Goal: Task Accomplishment & Management: Use online tool/utility

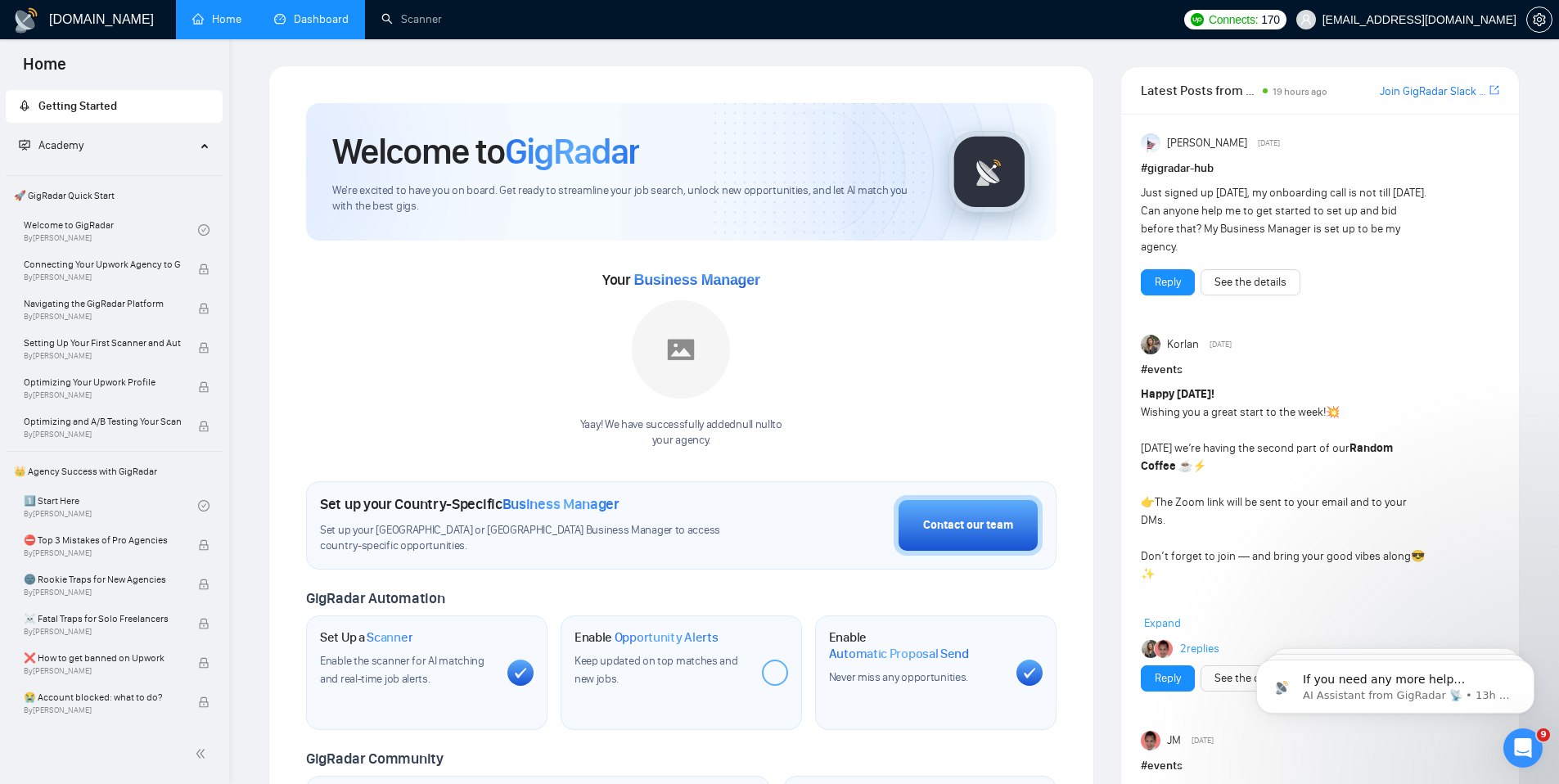
click at [320, 20] on link "Dashboard" at bounding box center [311, 19] width 75 height 14
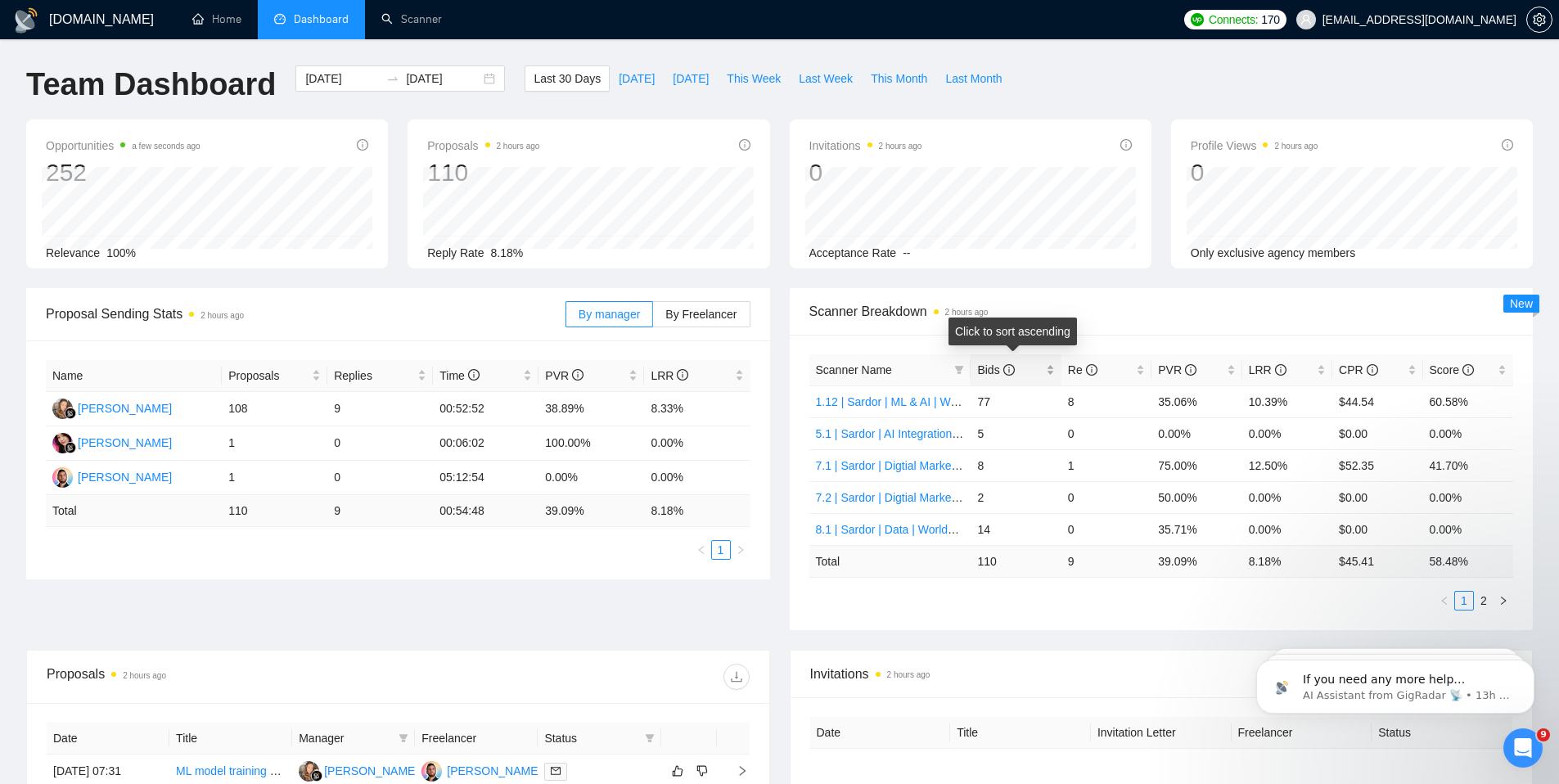
click at [1051, 374] on div "Bids" at bounding box center [1015, 370] width 77 height 18
click at [891, 284] on div "Opportunities a few seconds ago 252 Relevance 100% Proposals 2 hours ago 110 Re…" at bounding box center [780, 203] width 1527 height 168
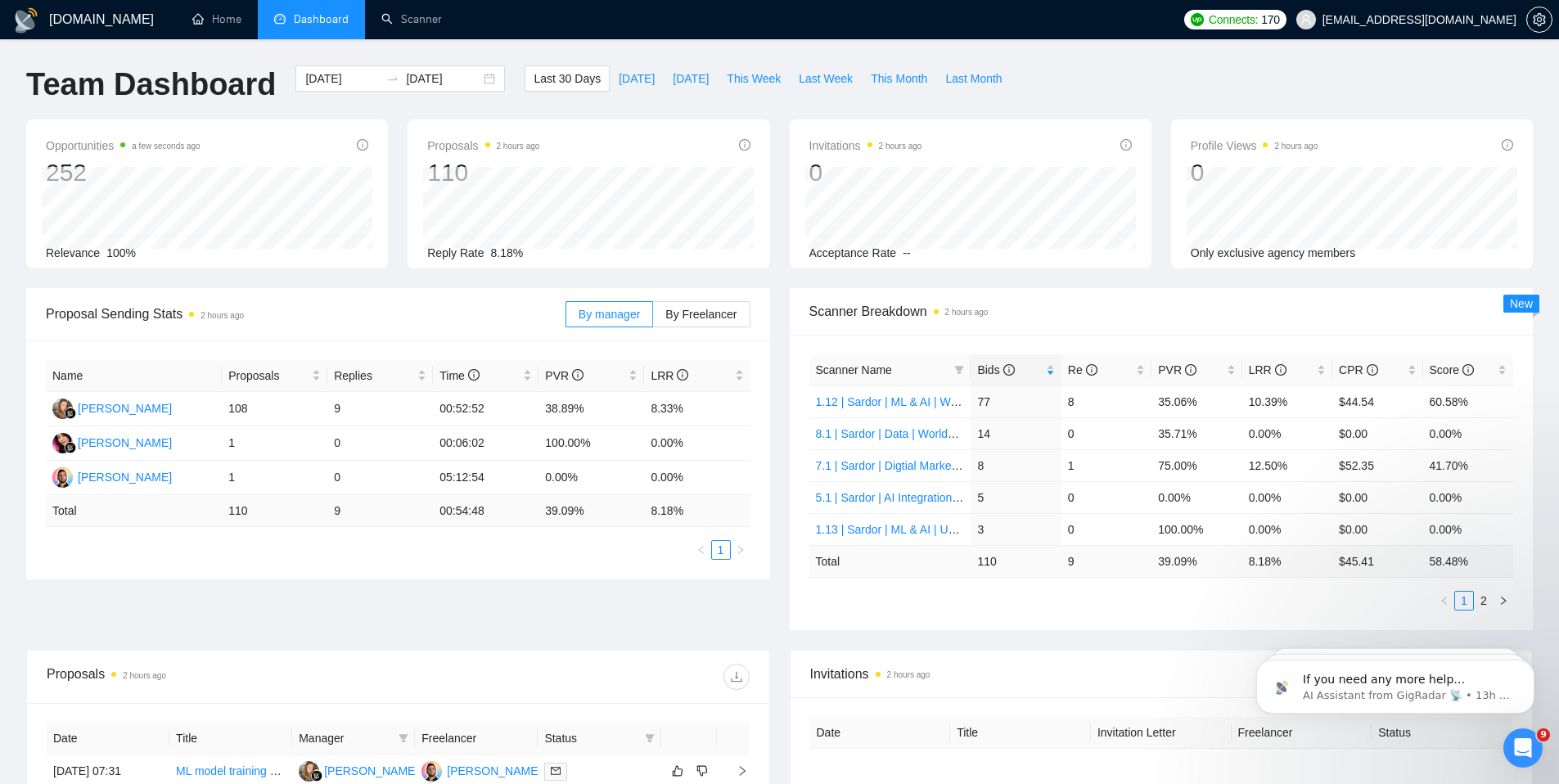
click at [1143, 290] on div "Scanner Breakdown 2 hours ago" at bounding box center [1161, 311] width 705 height 47
click at [431, 22] on link "Scanner" at bounding box center [411, 19] width 60 height 14
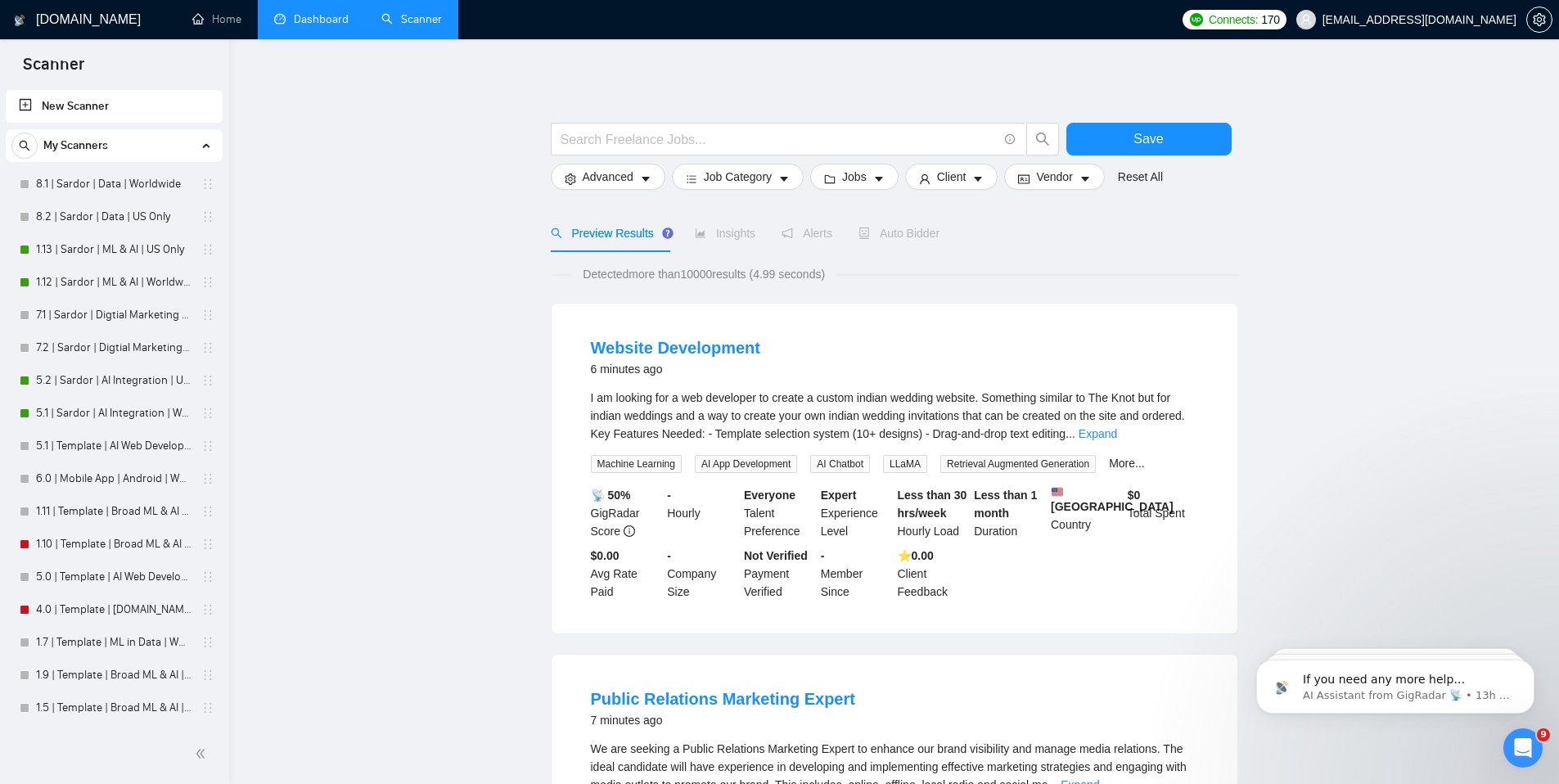
click at [62, 103] on link "New Scanner" at bounding box center [114, 106] width 191 height 32
click at [789, 178] on icon "caret-down" at bounding box center [783, 178] width 8 height 5
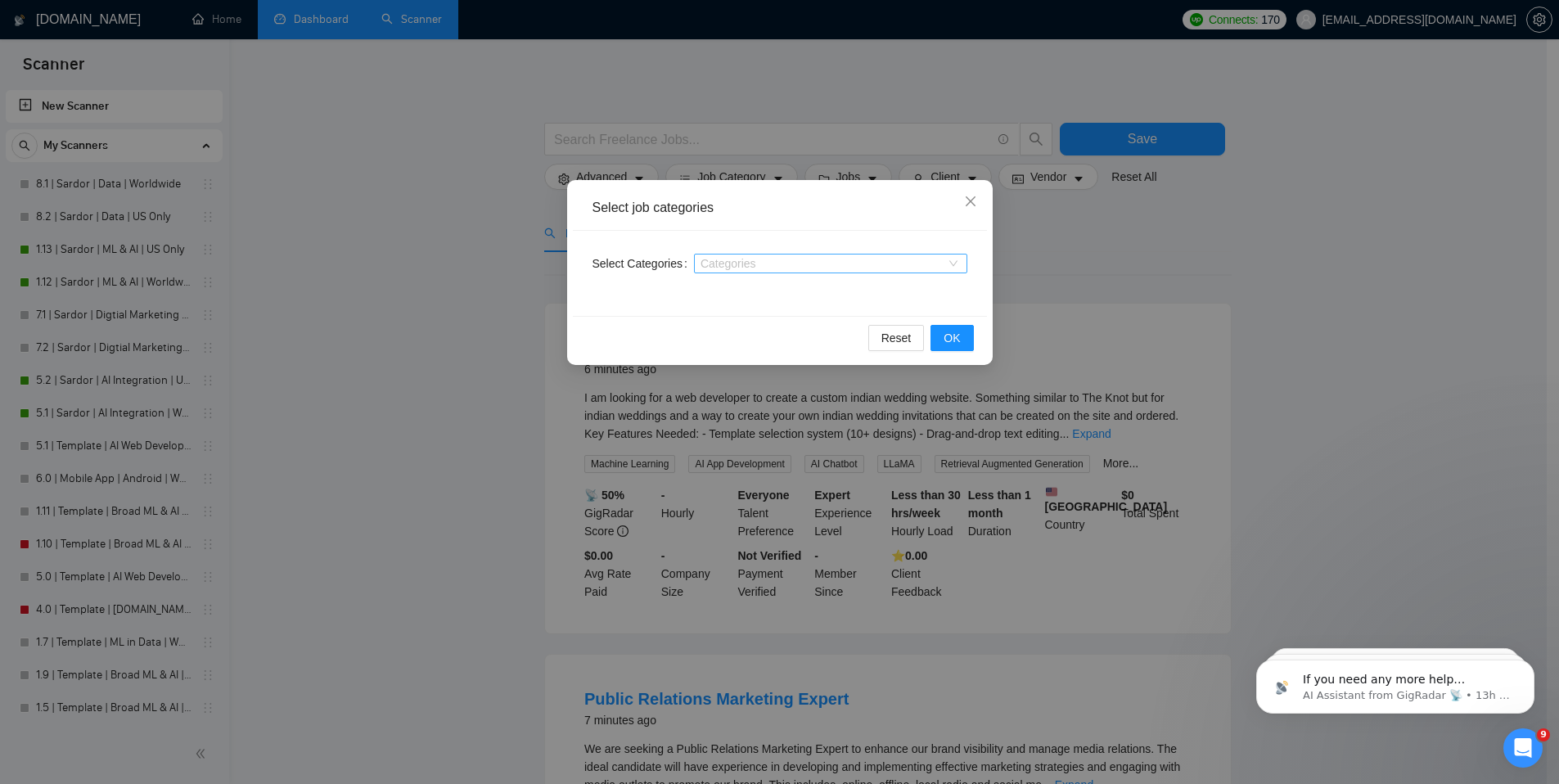
click at [748, 259] on div at bounding box center [823, 263] width 248 height 14
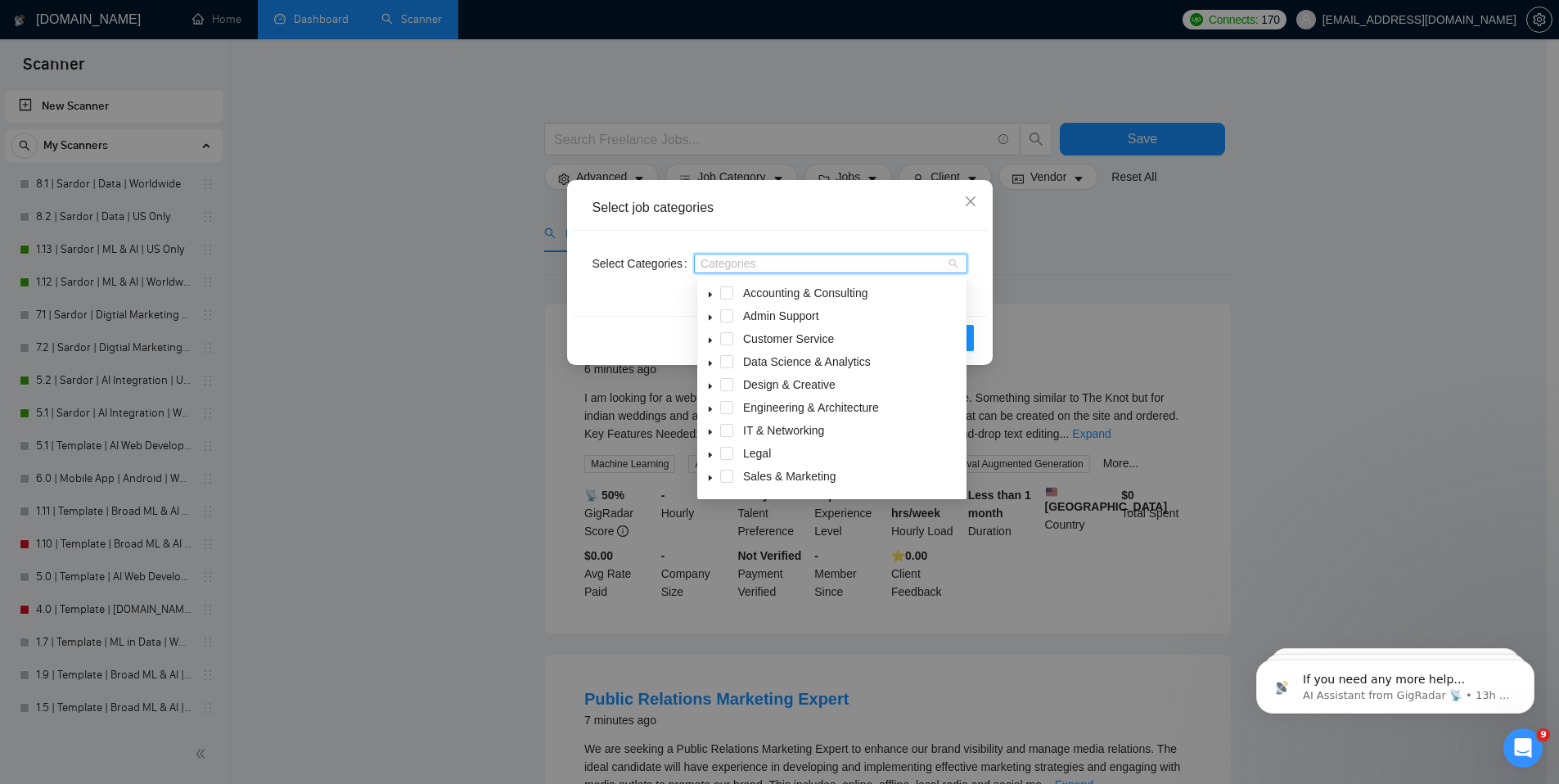
click at [714, 385] on icon "caret-down" at bounding box center [710, 386] width 8 height 8
click at [751, 385] on span at bounding box center [746, 386] width 14 height 14
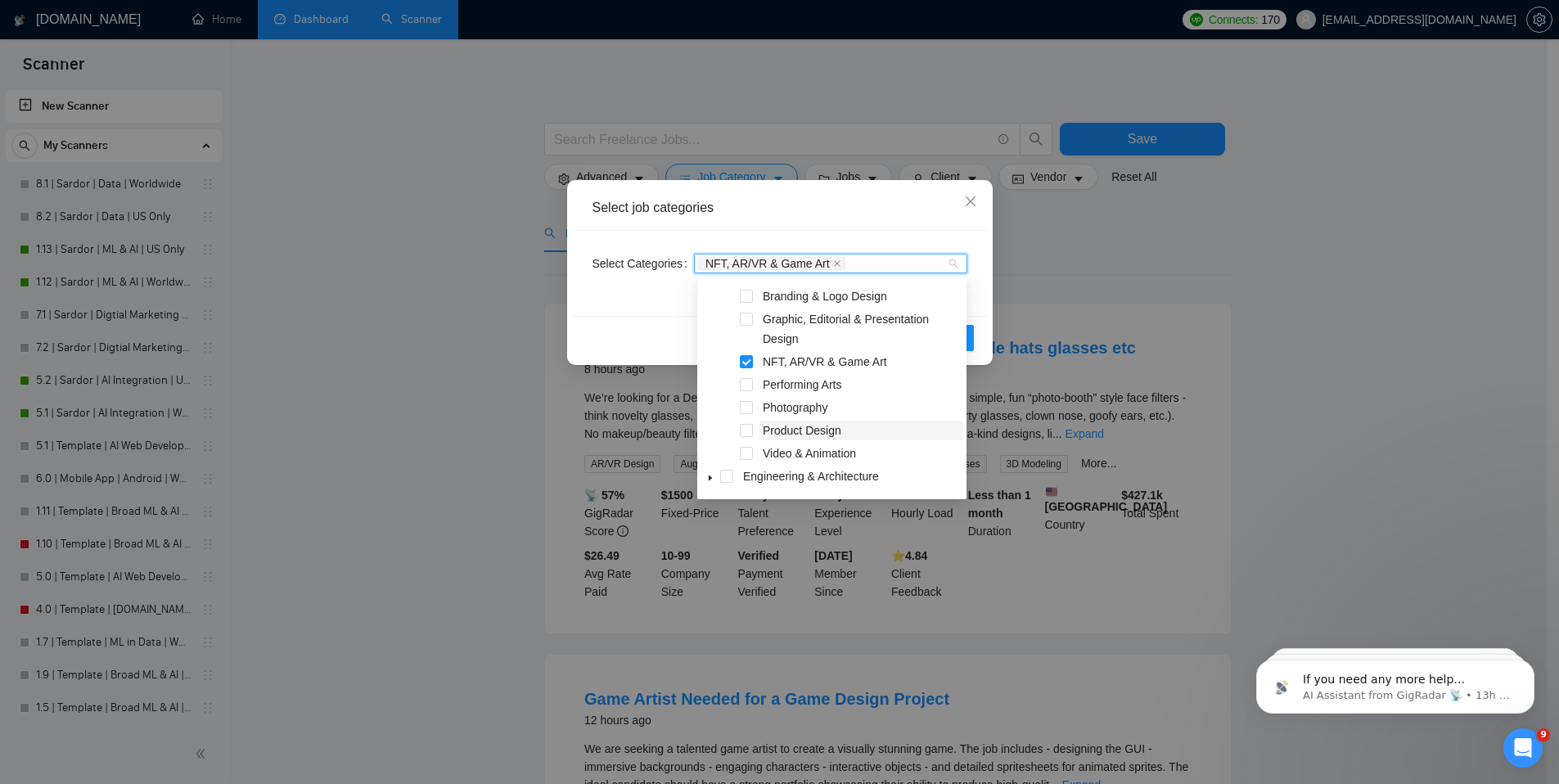
scroll to position [131, 0]
click at [751, 347] on span at bounding box center [746, 345] width 14 height 14
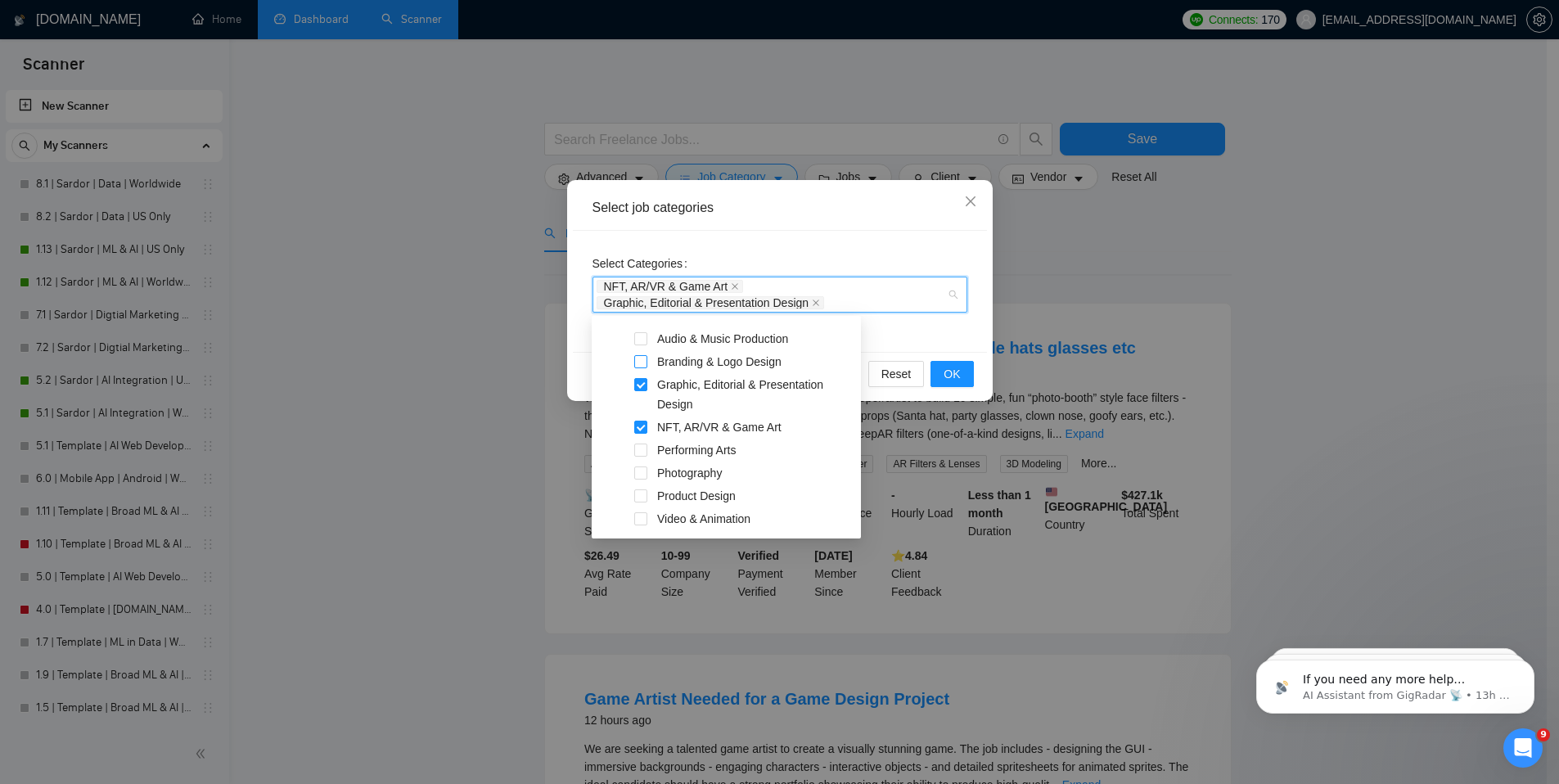
click at [643, 360] on span at bounding box center [641, 362] width 14 height 14
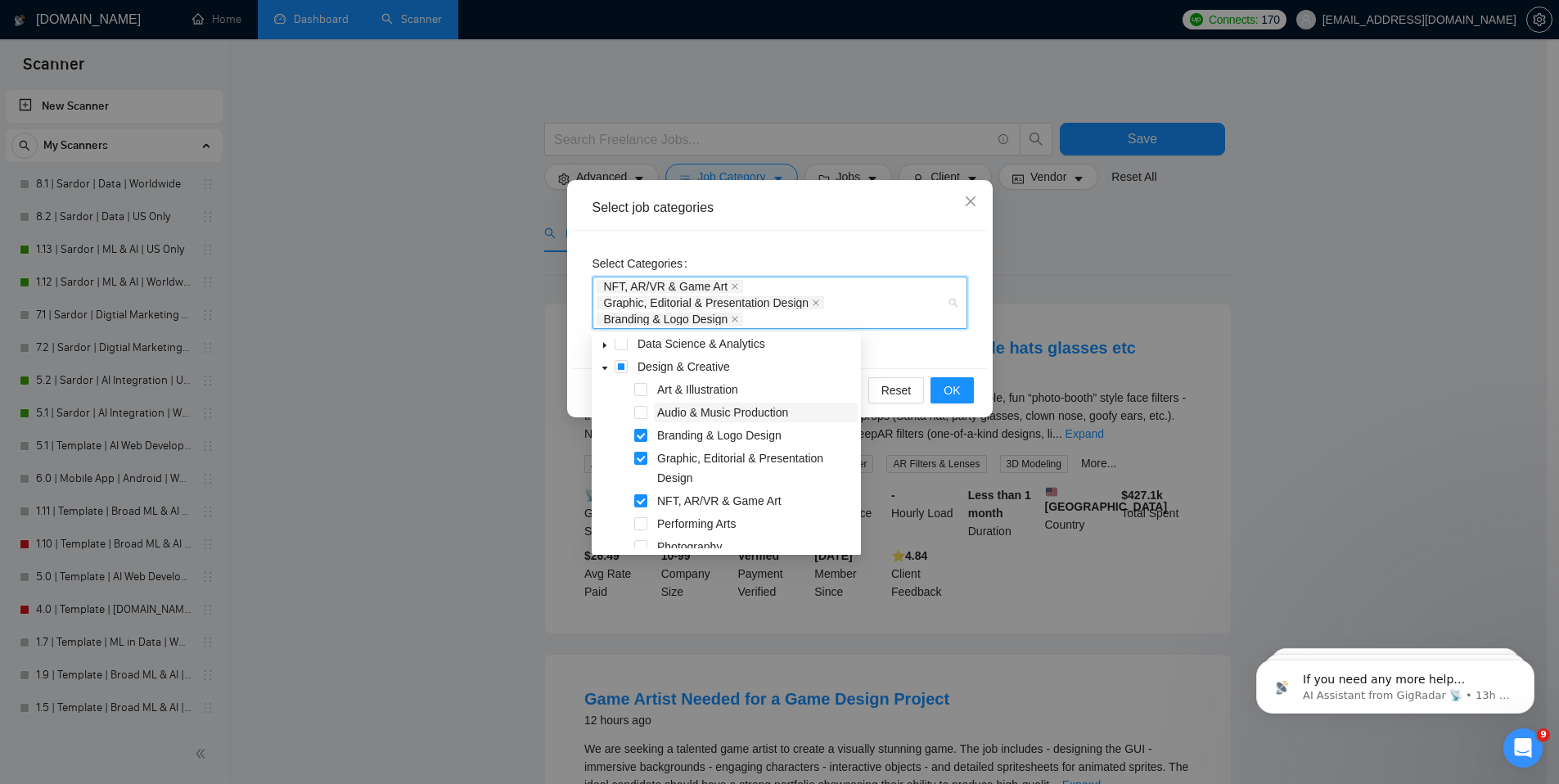
scroll to position [70, 0]
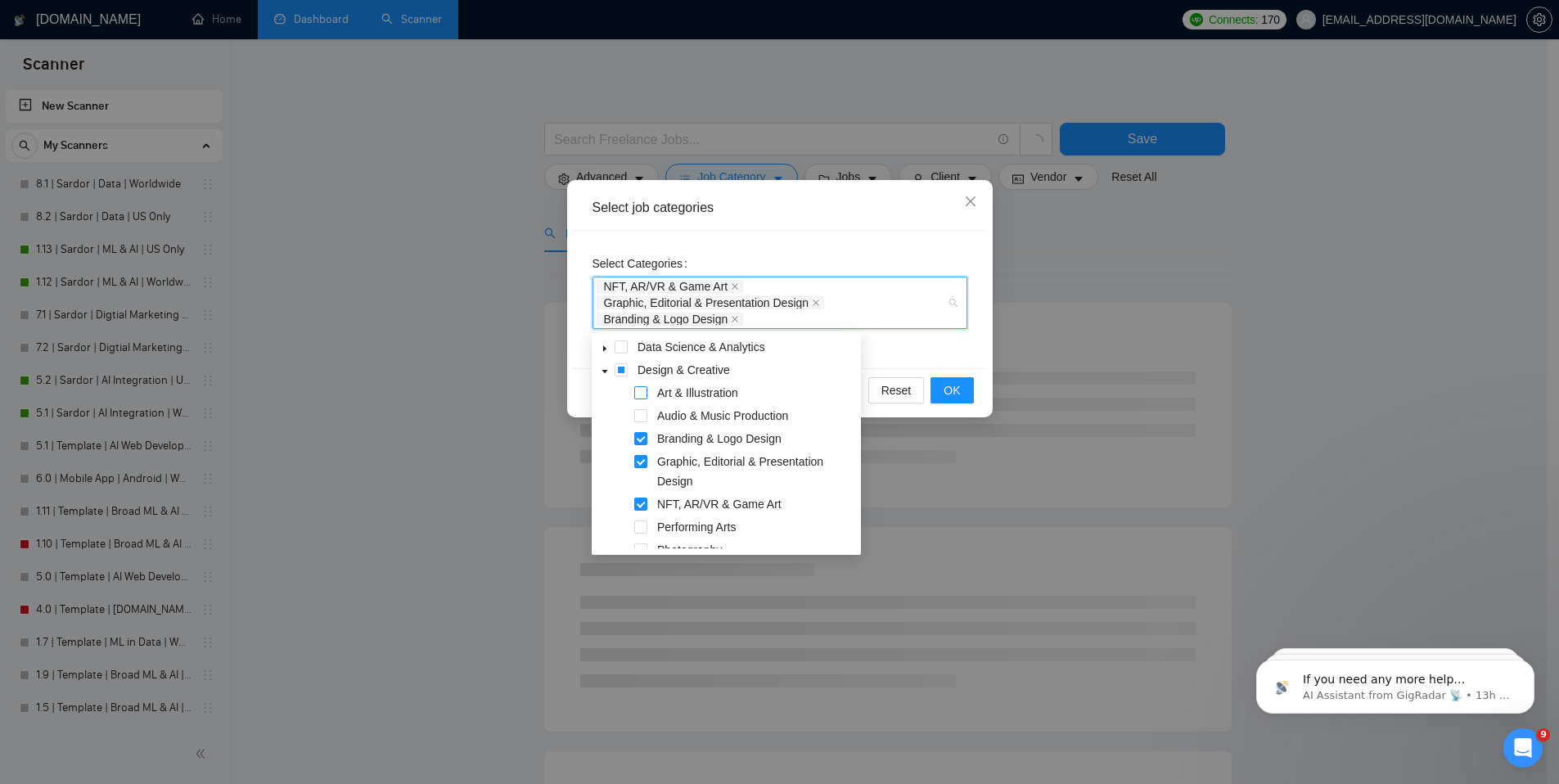
click at [641, 391] on span at bounding box center [641, 392] width 14 height 14
click at [951, 391] on span "OK" at bounding box center [951, 391] width 16 height 18
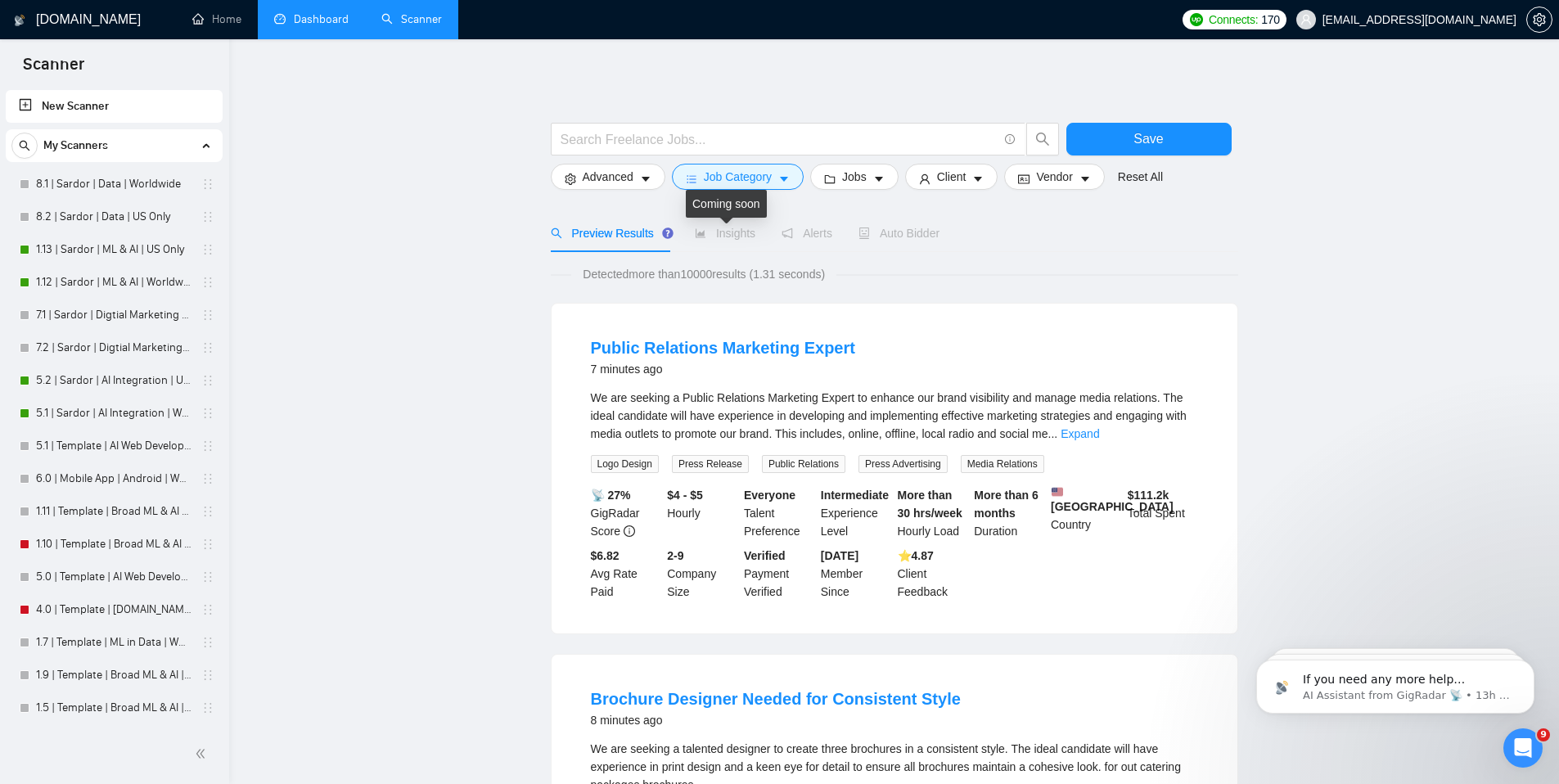
click at [725, 234] on span "Insights" at bounding box center [725, 233] width 60 height 14
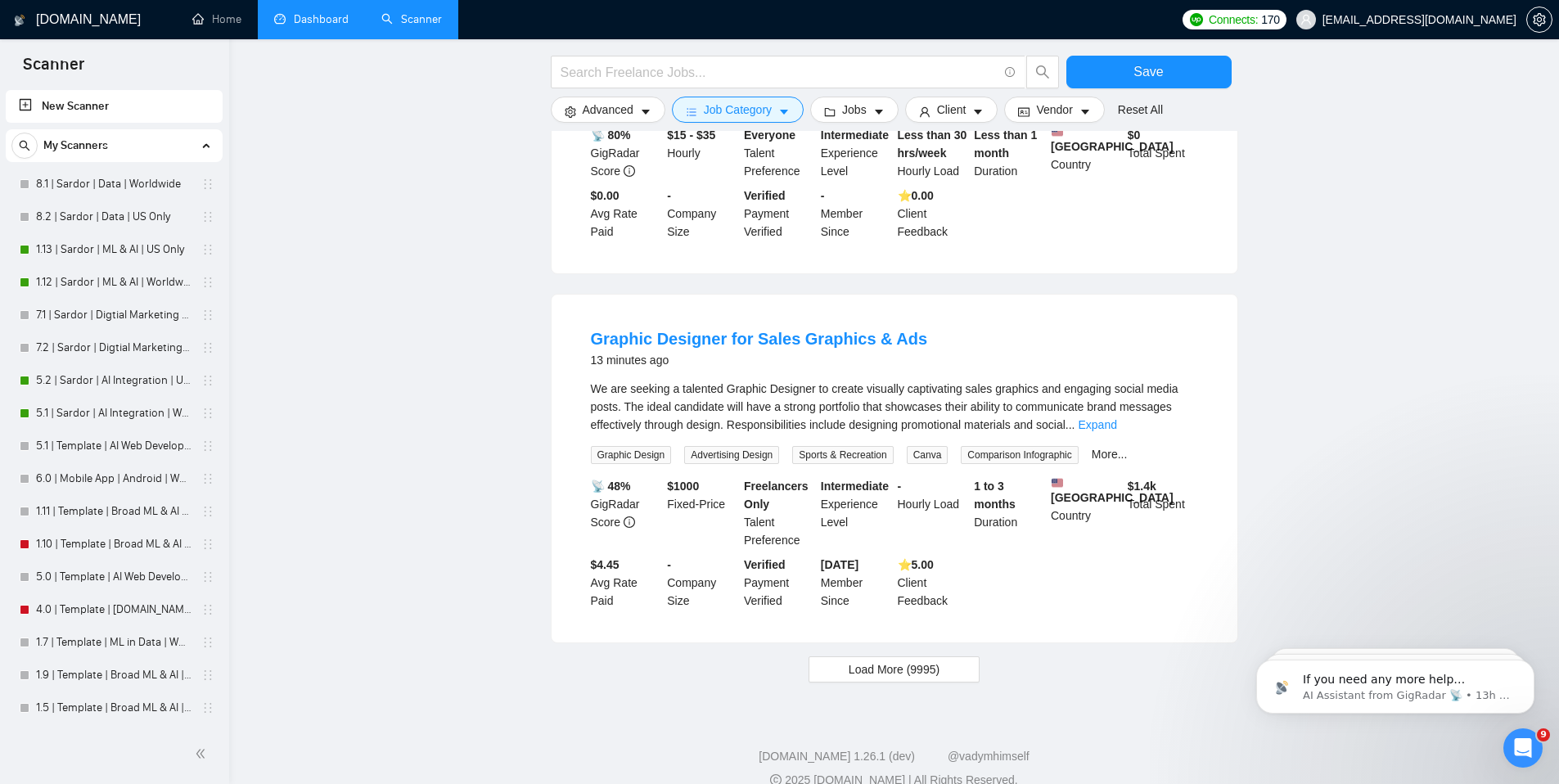
scroll to position [1464, 0]
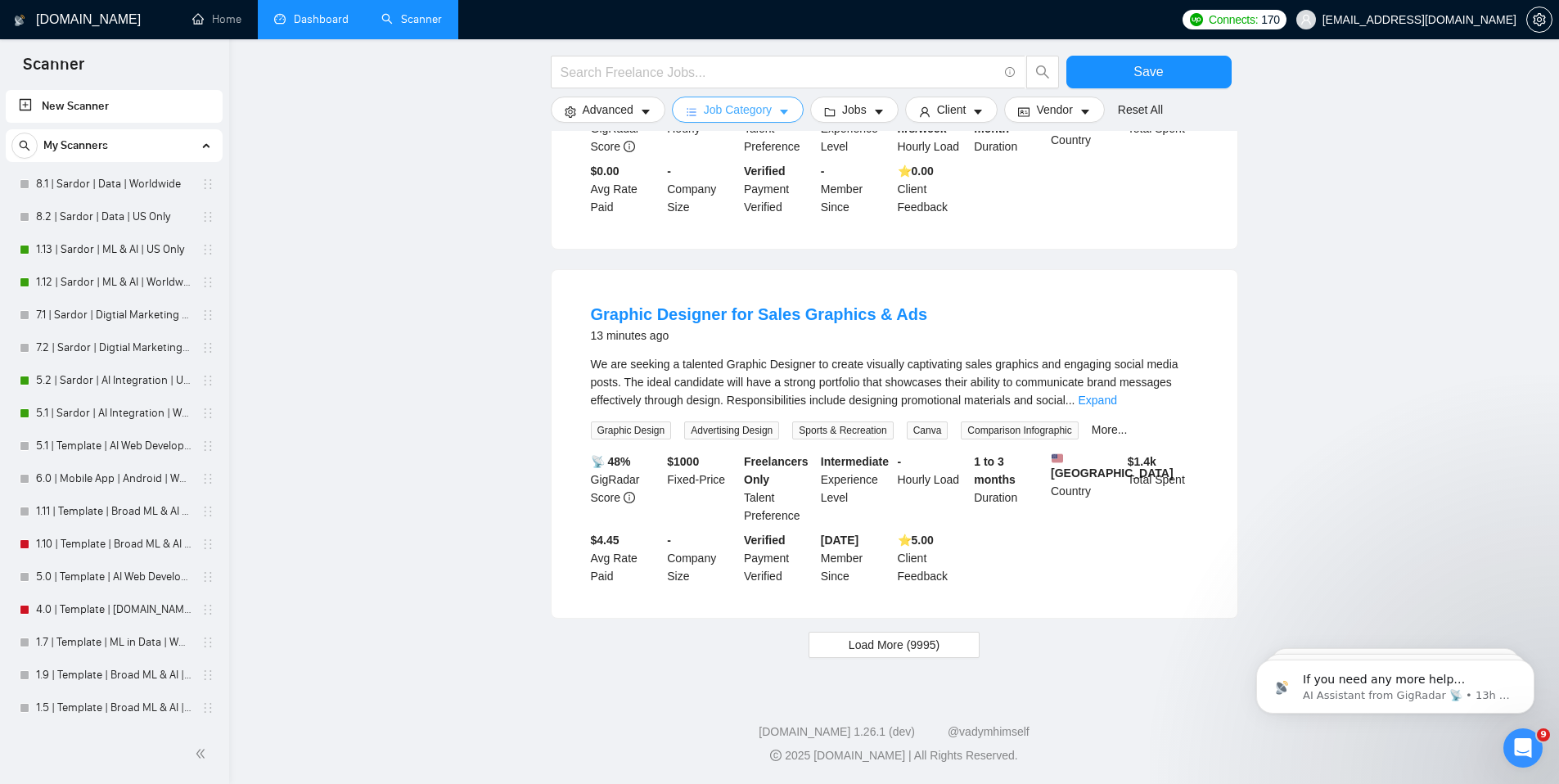
click at [788, 116] on icon "caret-down" at bounding box center [784, 112] width 12 height 12
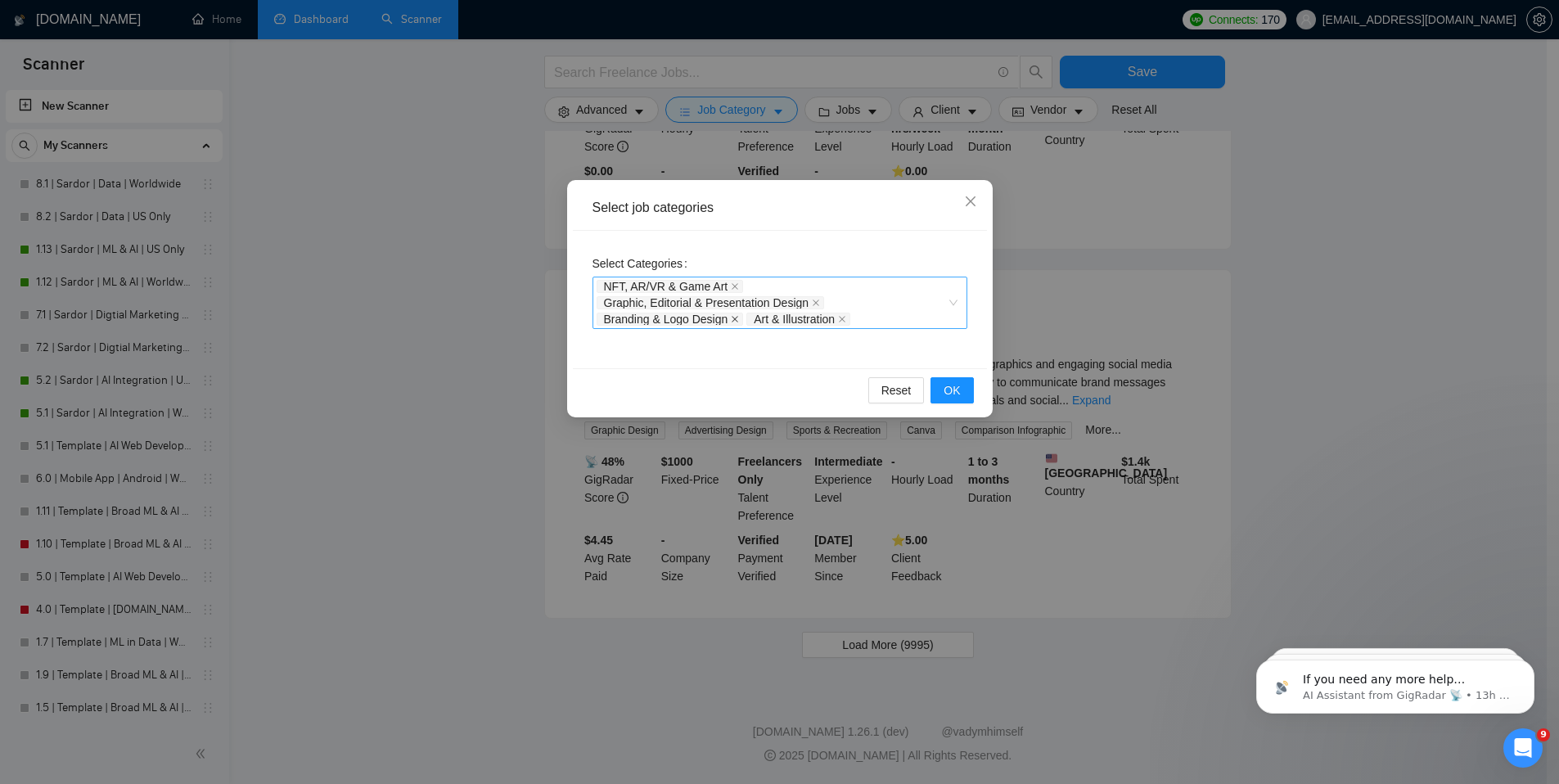
click at [736, 322] on icon "close" at bounding box center [734, 319] width 8 height 8
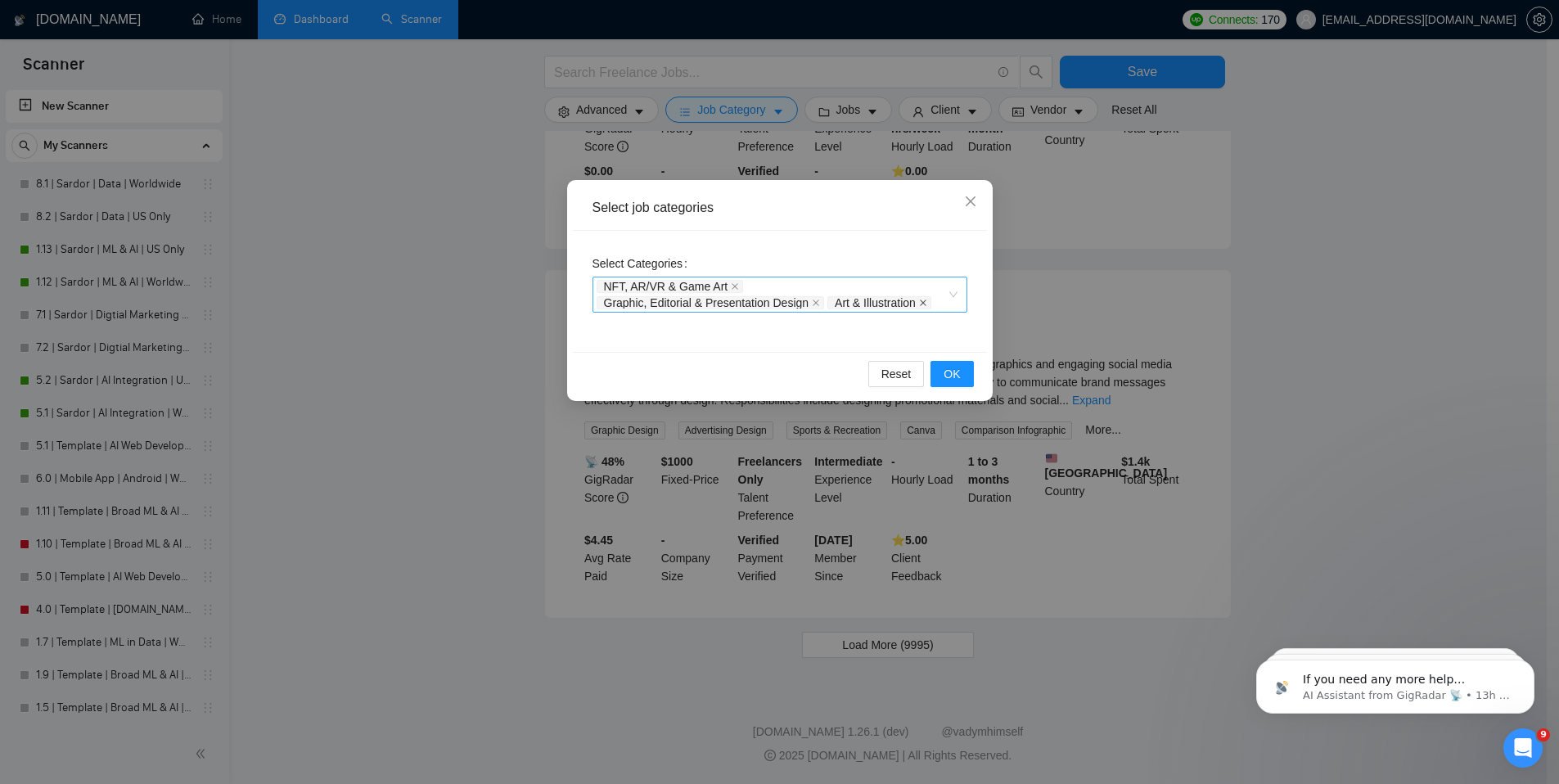
click at [927, 306] on icon "close" at bounding box center [923, 302] width 8 height 8
click at [942, 378] on button "OK" at bounding box center [951, 374] width 42 height 26
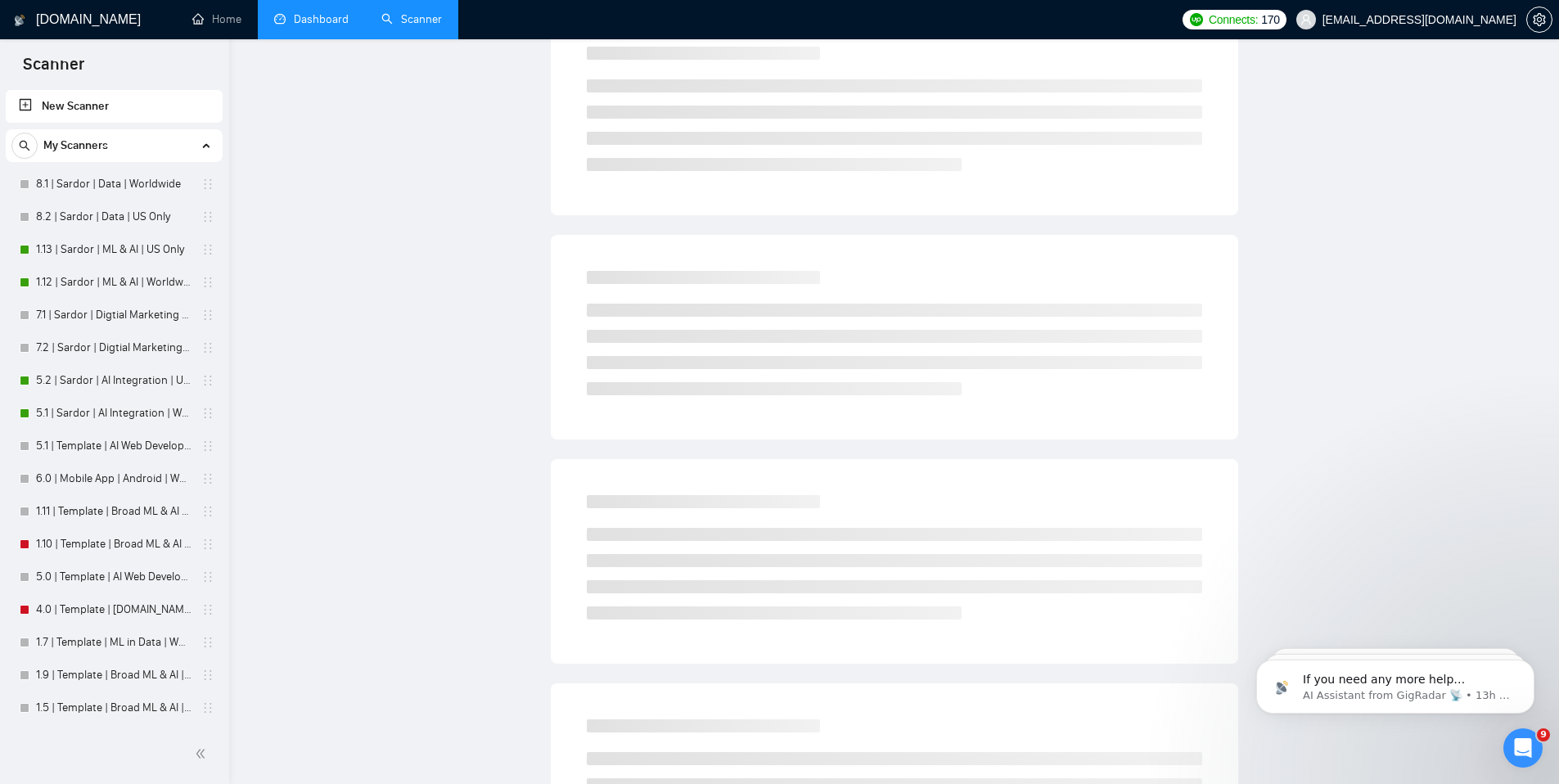
scroll to position [0, 0]
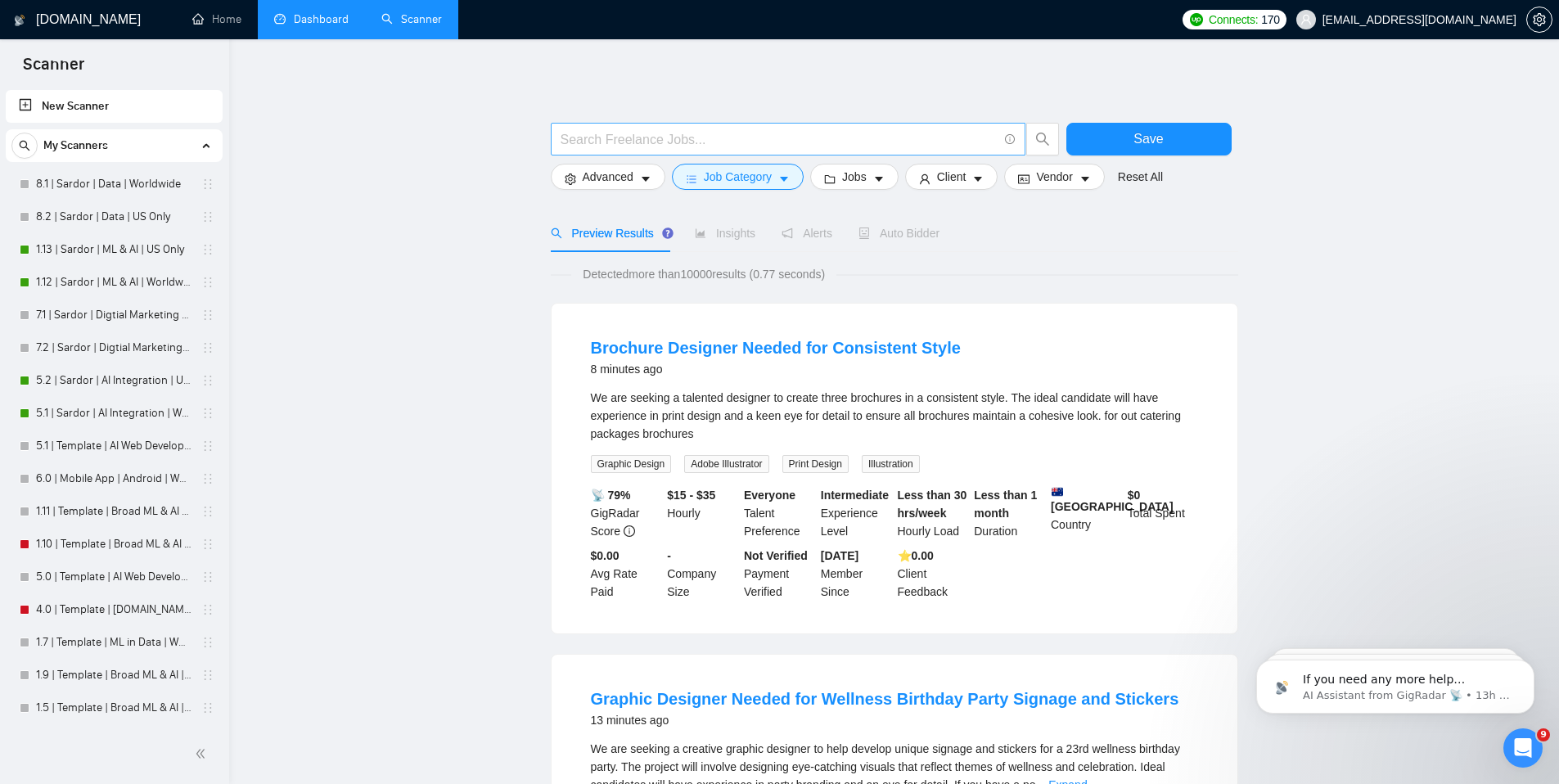
click at [722, 131] on input "text" at bounding box center [780, 140] width 437 height 21
type input "graphic design"
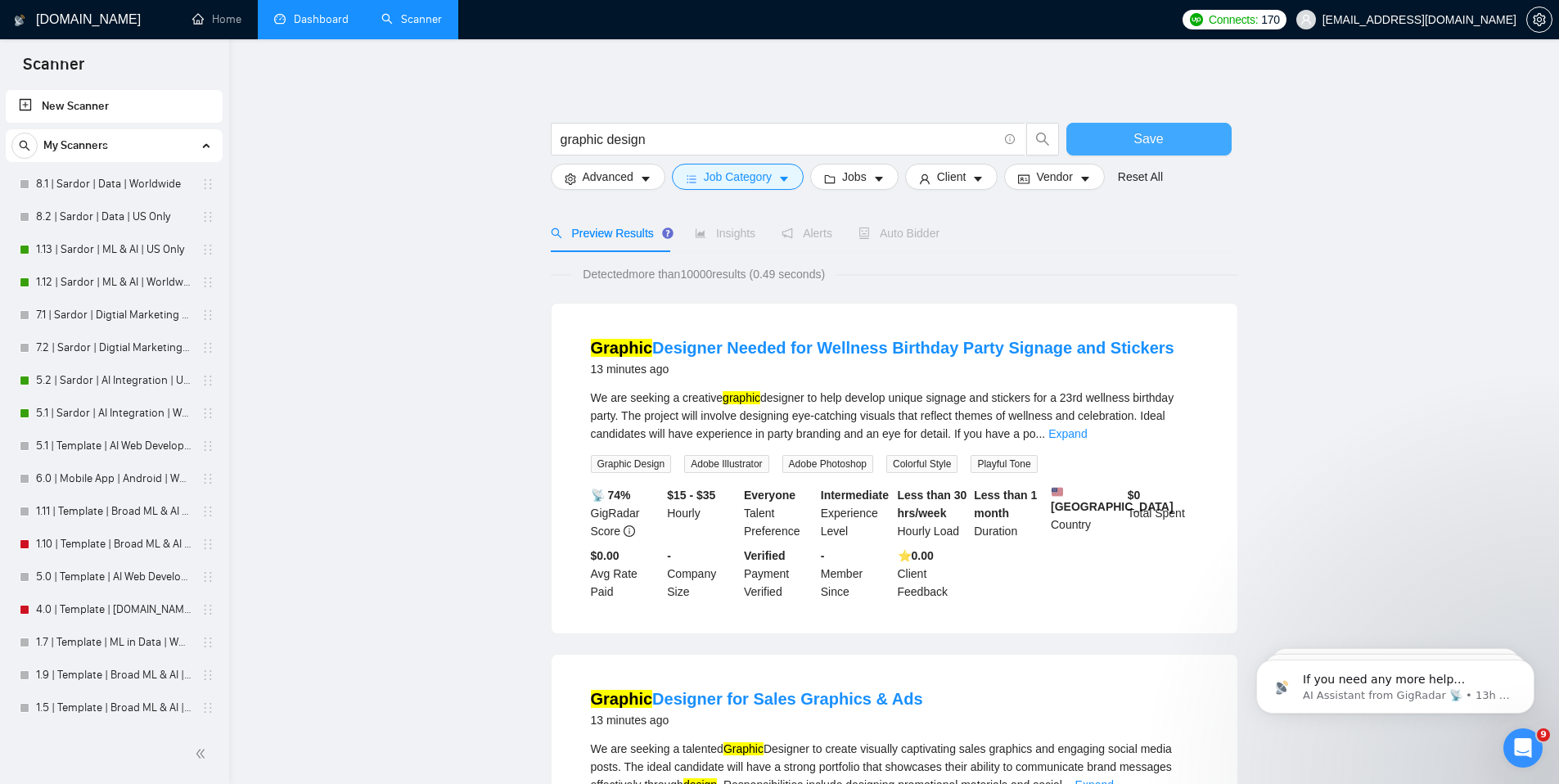
click at [1167, 131] on button "Save" at bounding box center [1149, 139] width 166 height 32
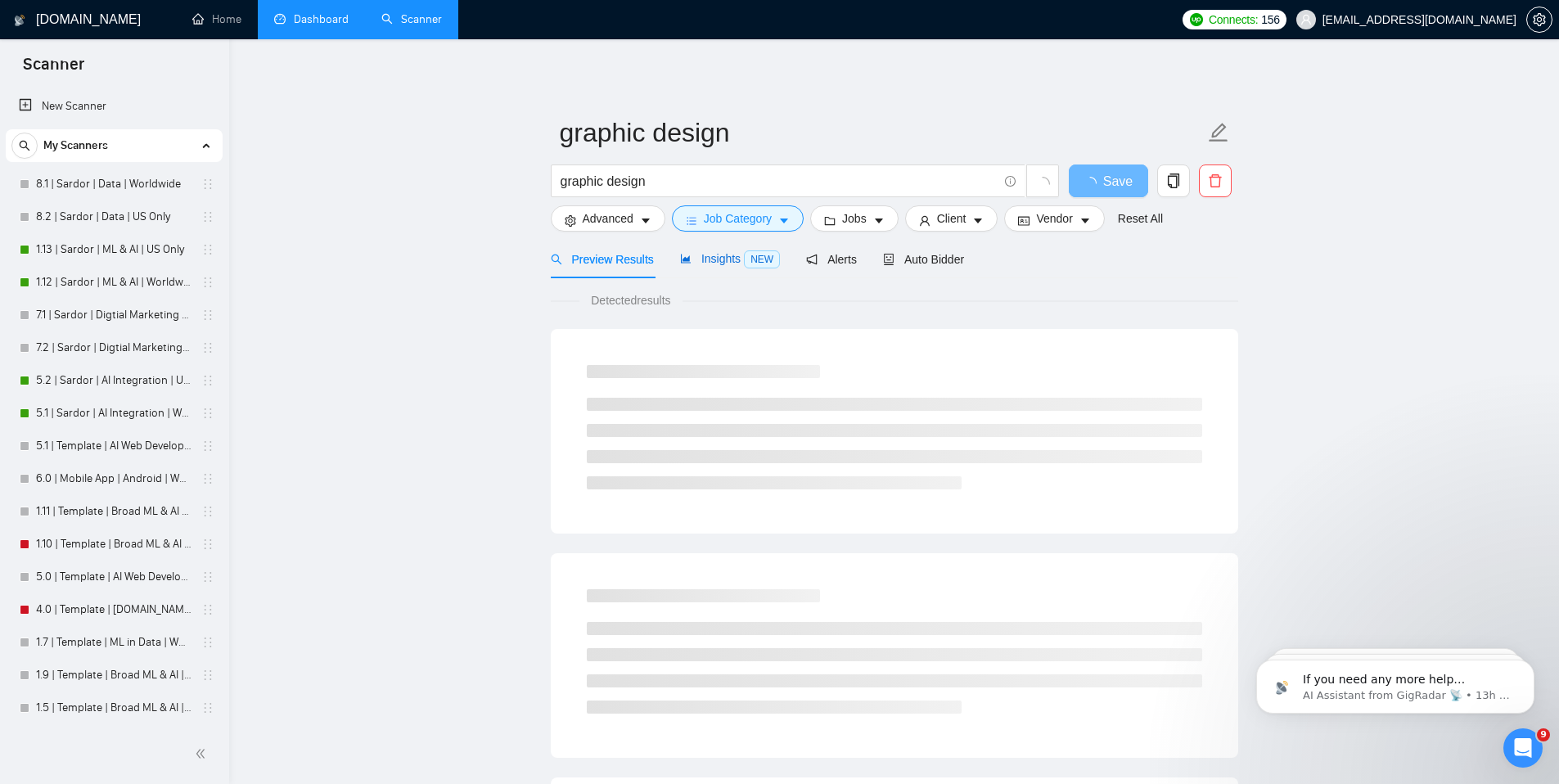
click at [732, 258] on span "Insights NEW" at bounding box center [730, 258] width 100 height 14
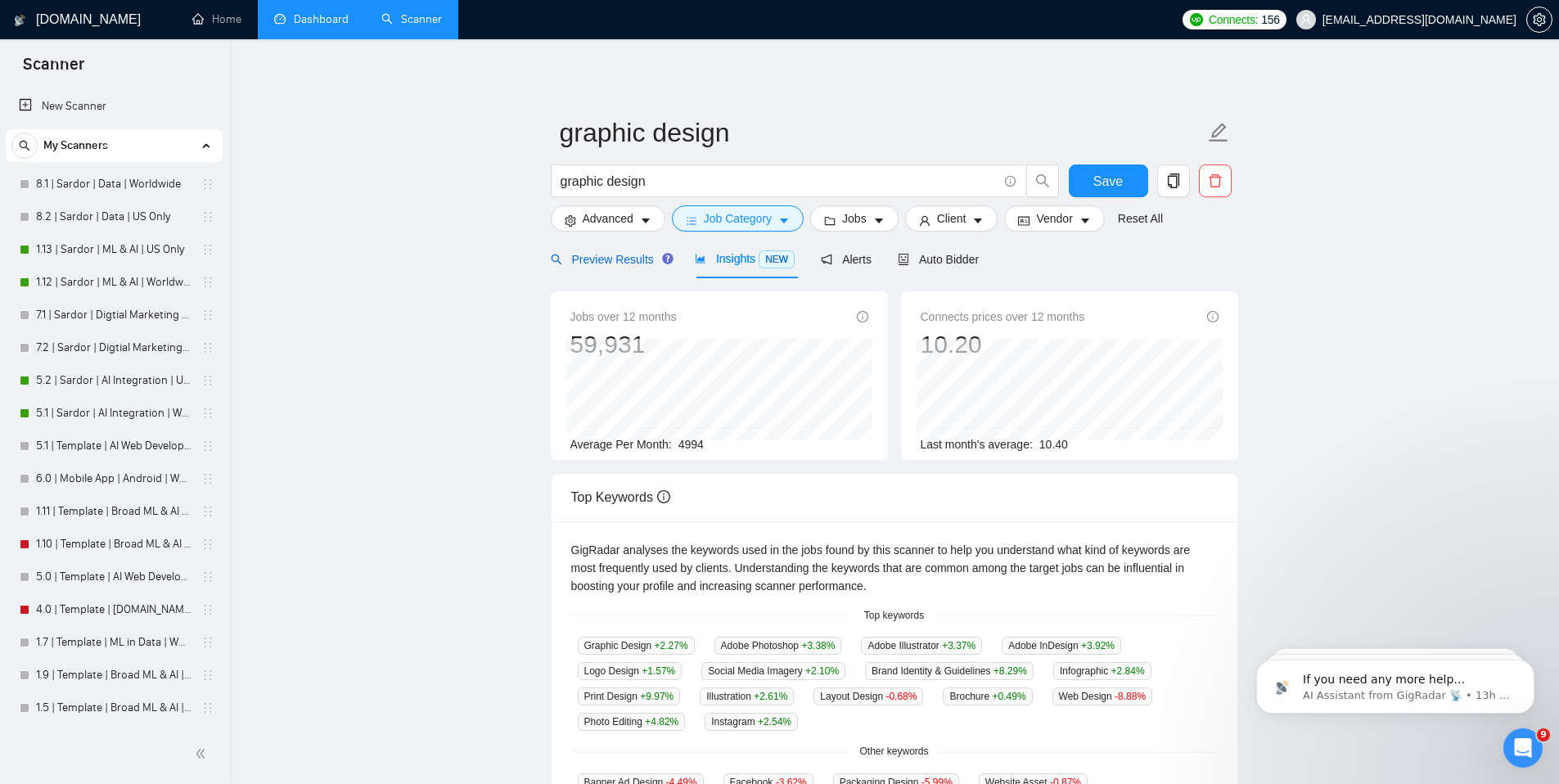
click at [602, 253] on span "Preview Results" at bounding box center [609, 259] width 118 height 14
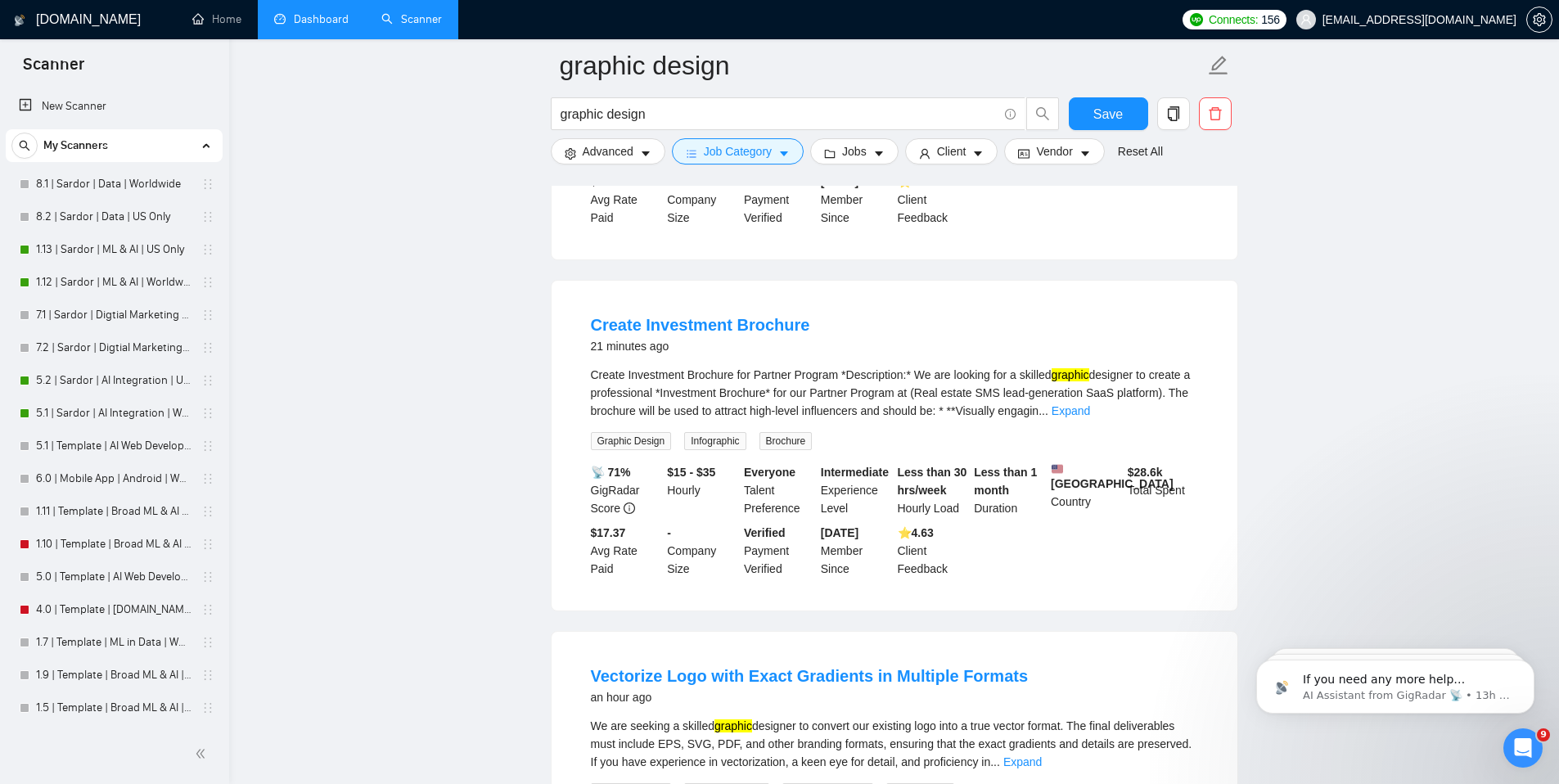
scroll to position [1987, 0]
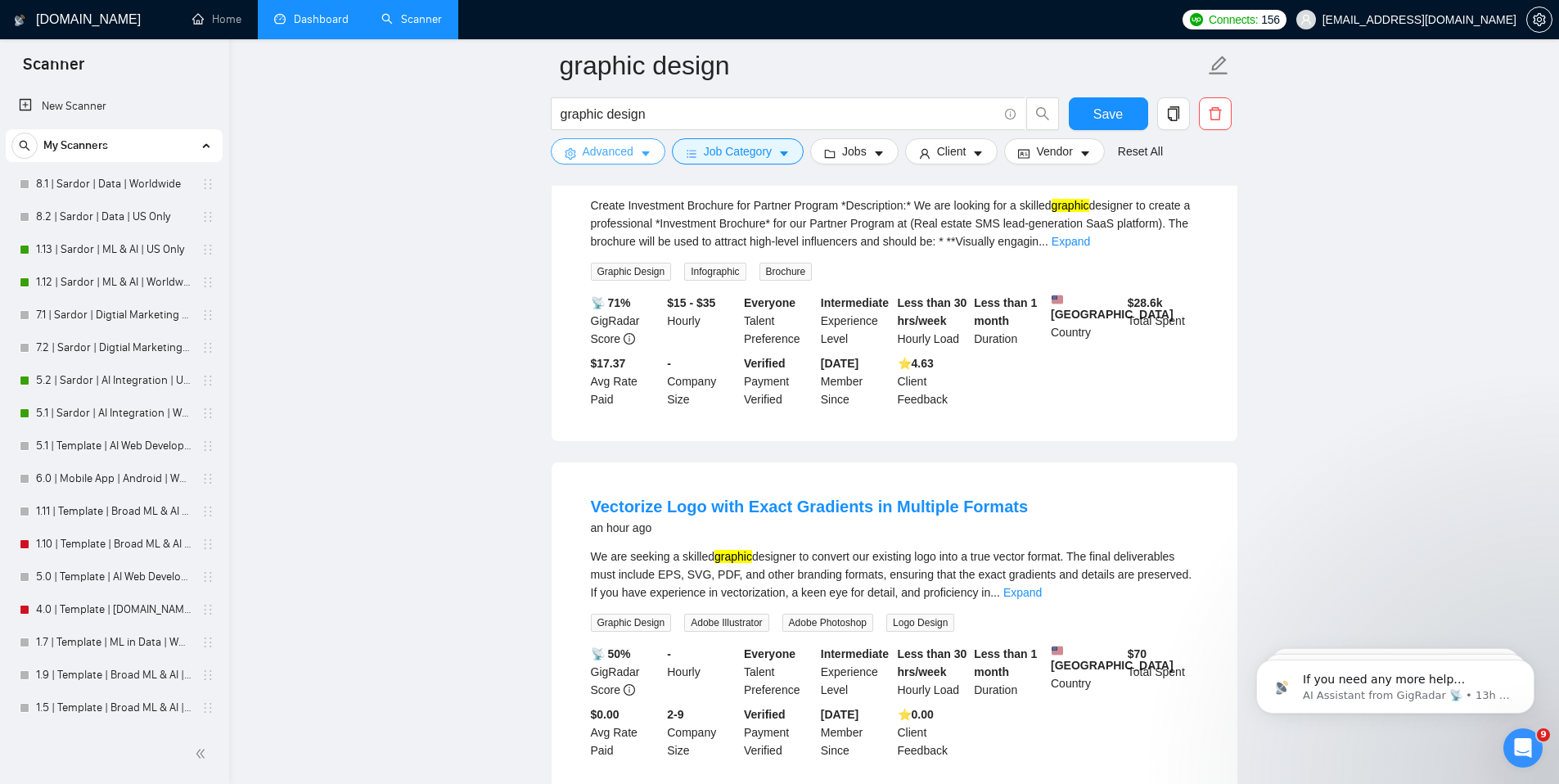
click at [626, 146] on span "Advanced" at bounding box center [608, 151] width 50 height 18
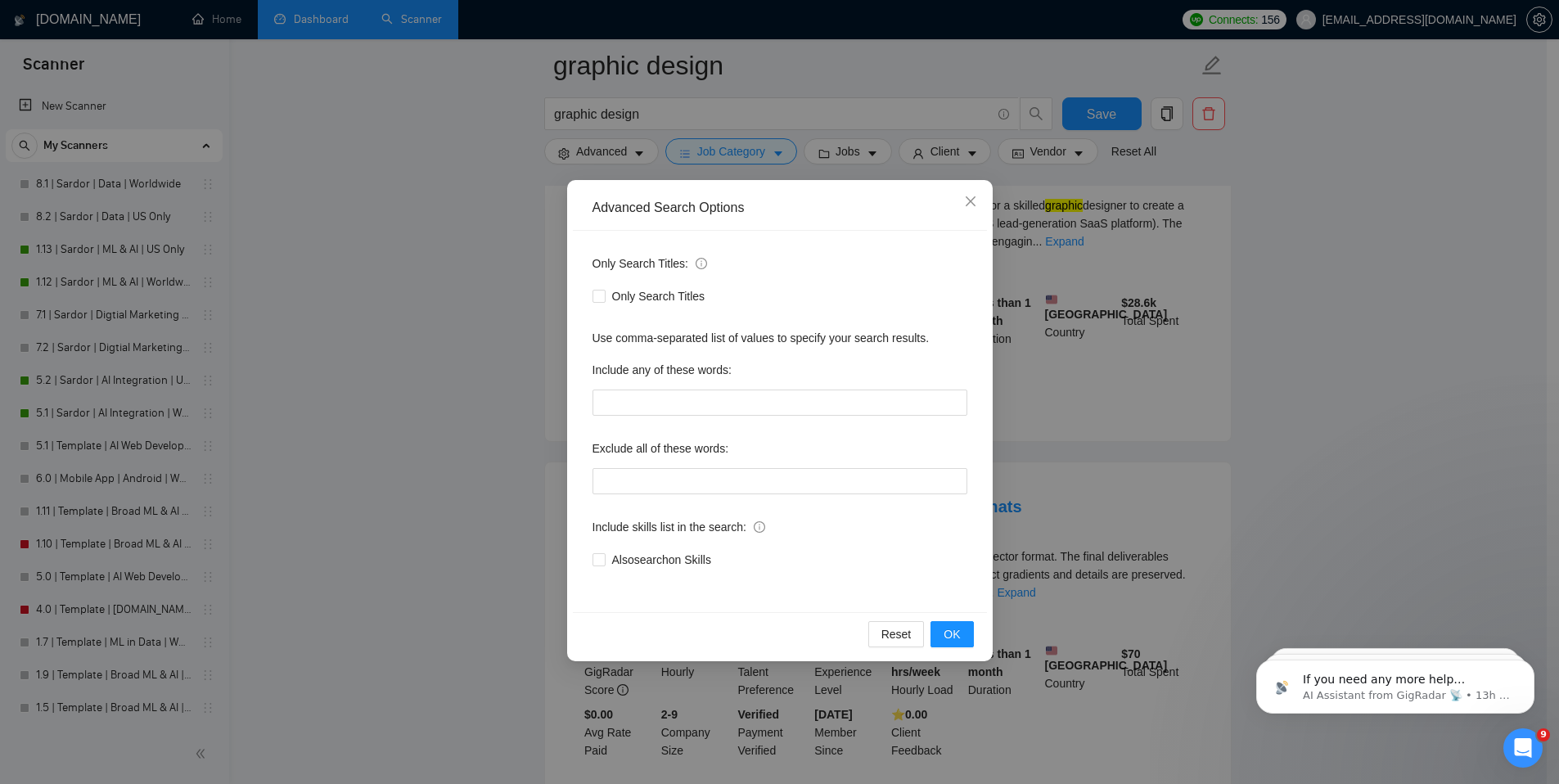
click at [903, 222] on div "Advanced Search Options" at bounding box center [780, 208] width 414 height 45
click at [969, 212] on span "Close" at bounding box center [970, 202] width 44 height 44
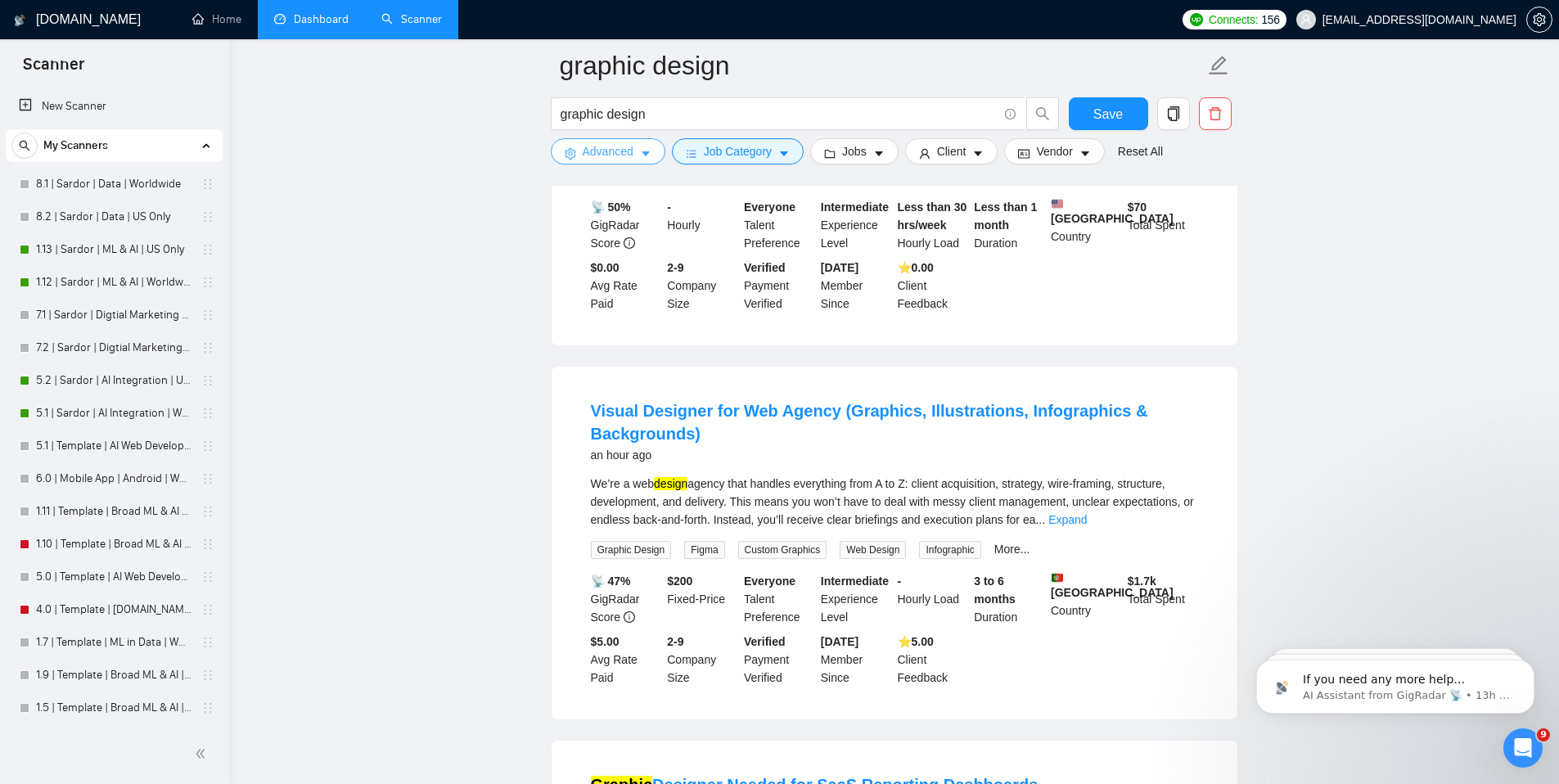
scroll to position [2450, 0]
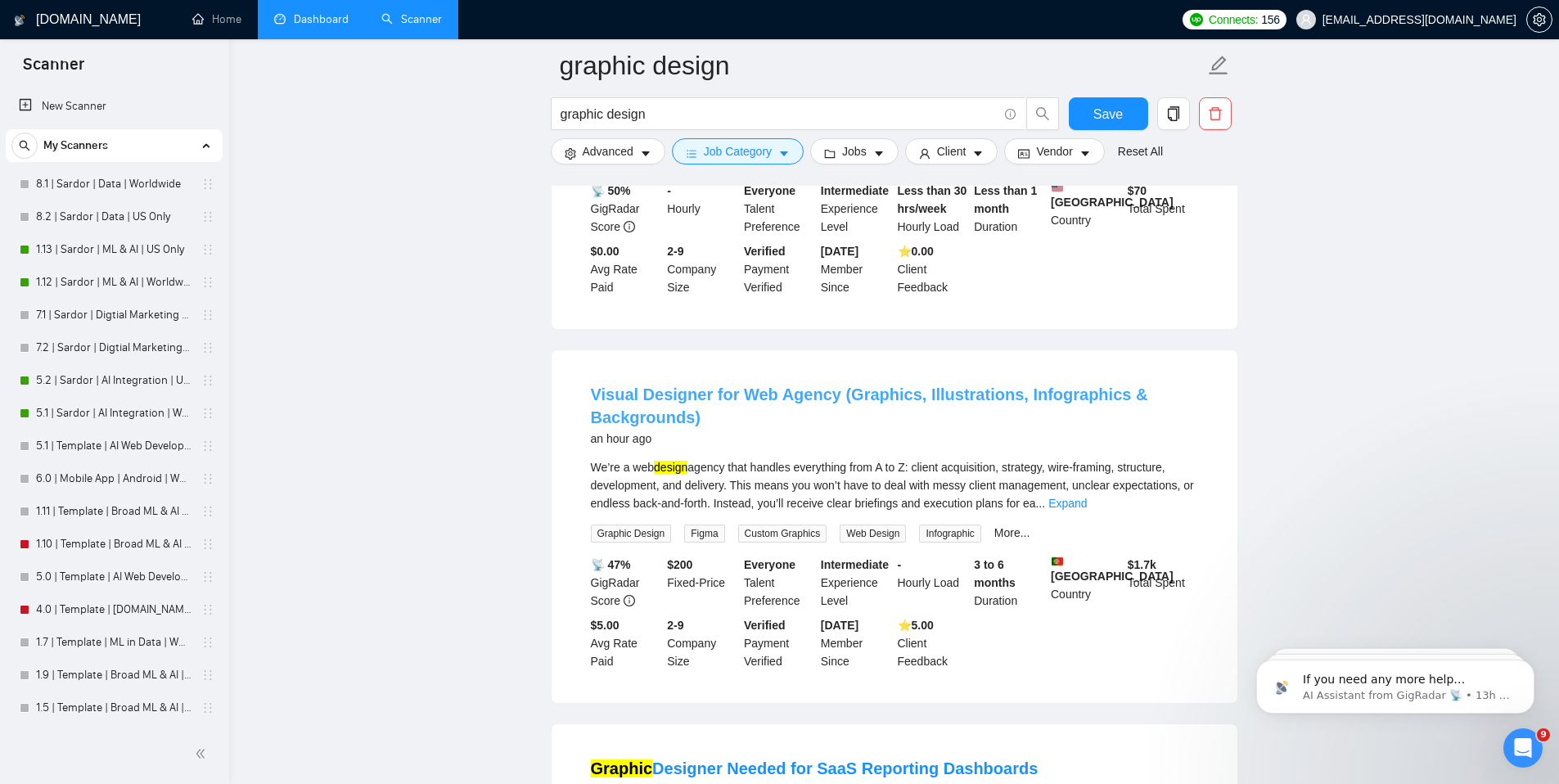
click at [869, 423] on link "Visual Designer for Web Agency (Graphics, Illustrations, Infographics & Backgro…" at bounding box center [869, 405] width 557 height 41
click at [639, 158] on button "Advanced" at bounding box center [608, 151] width 114 height 26
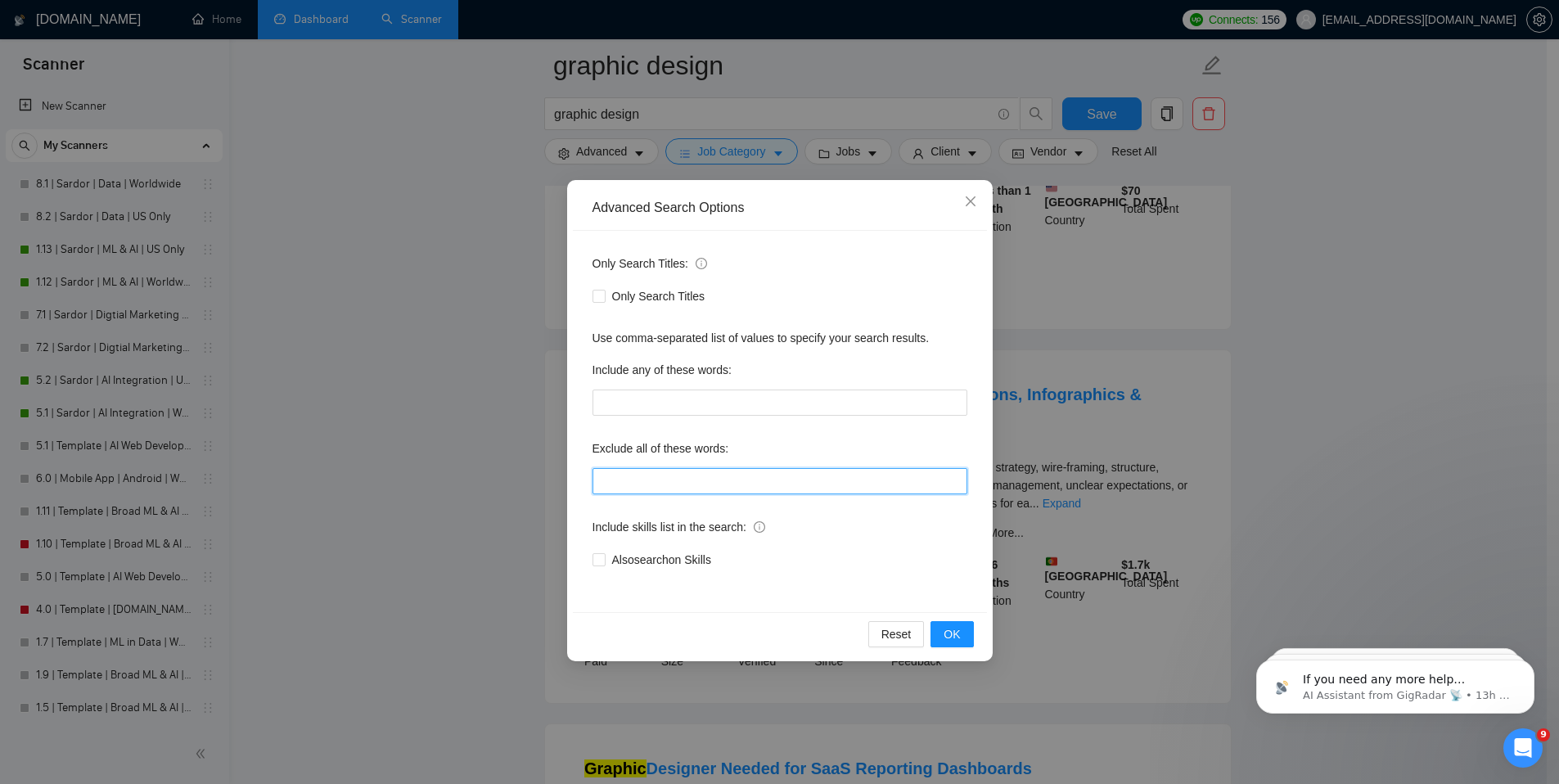
click at [670, 476] on input "text" at bounding box center [780, 481] width 374 height 26
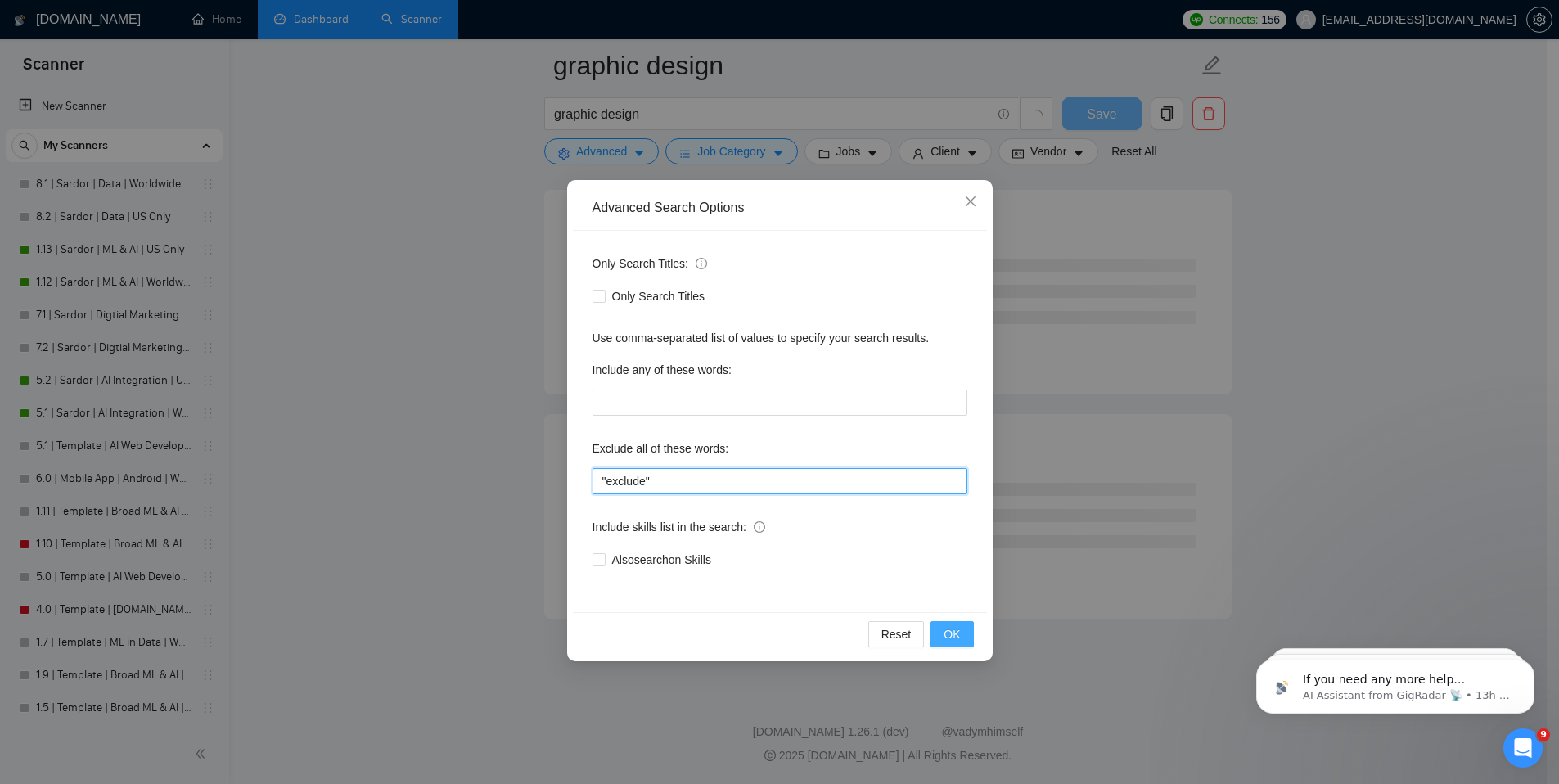
scroll to position [1946, 0]
click at [617, 480] on input ""exclude"" at bounding box center [780, 481] width 374 height 26
click at [640, 482] on input ""vector"," at bounding box center [780, 481] width 374 height 26
click at [956, 627] on span "OK" at bounding box center [951, 635] width 16 height 18
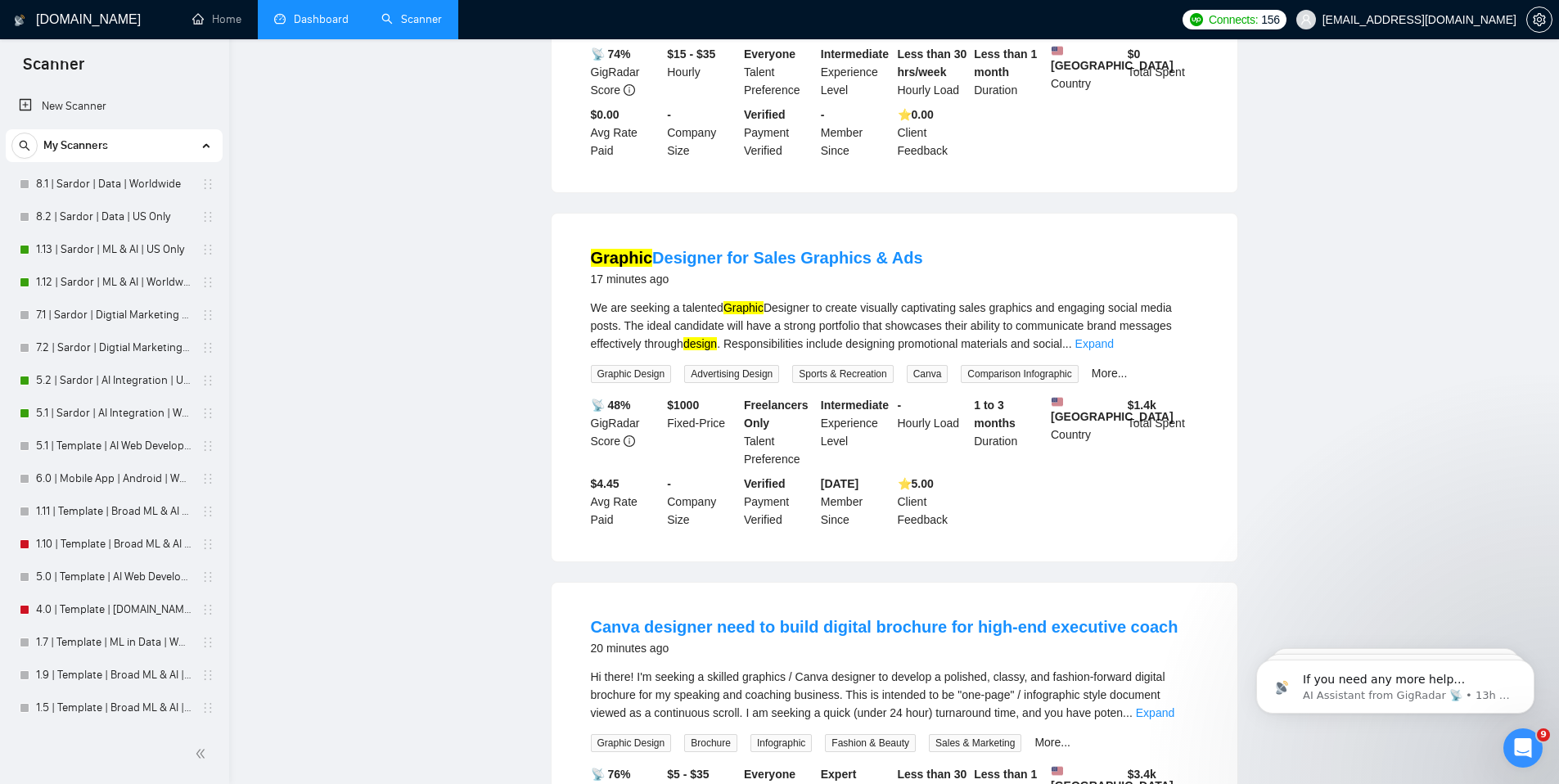
scroll to position [0, 0]
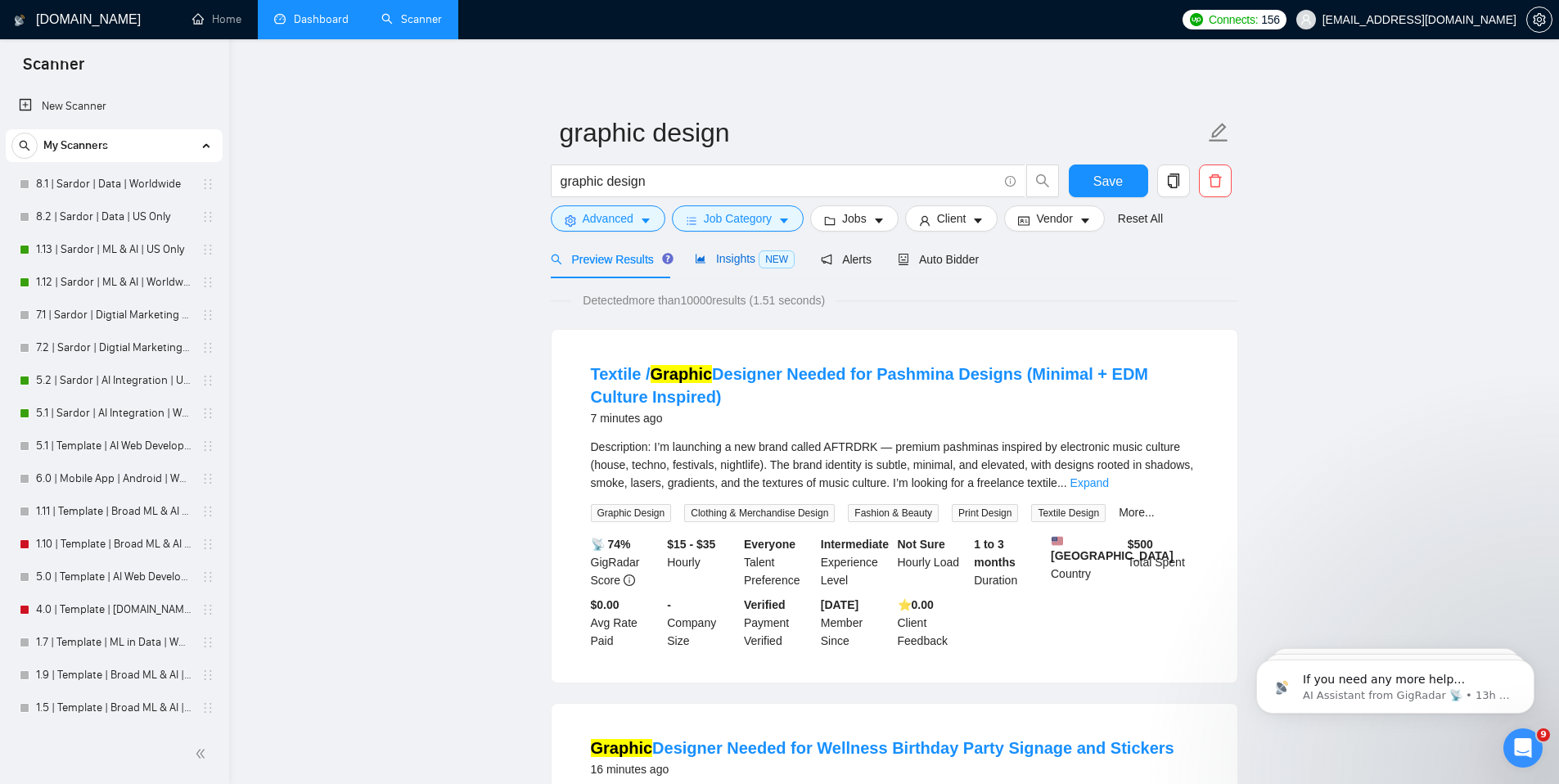
click at [752, 259] on span "Insights NEW" at bounding box center [744, 258] width 100 height 14
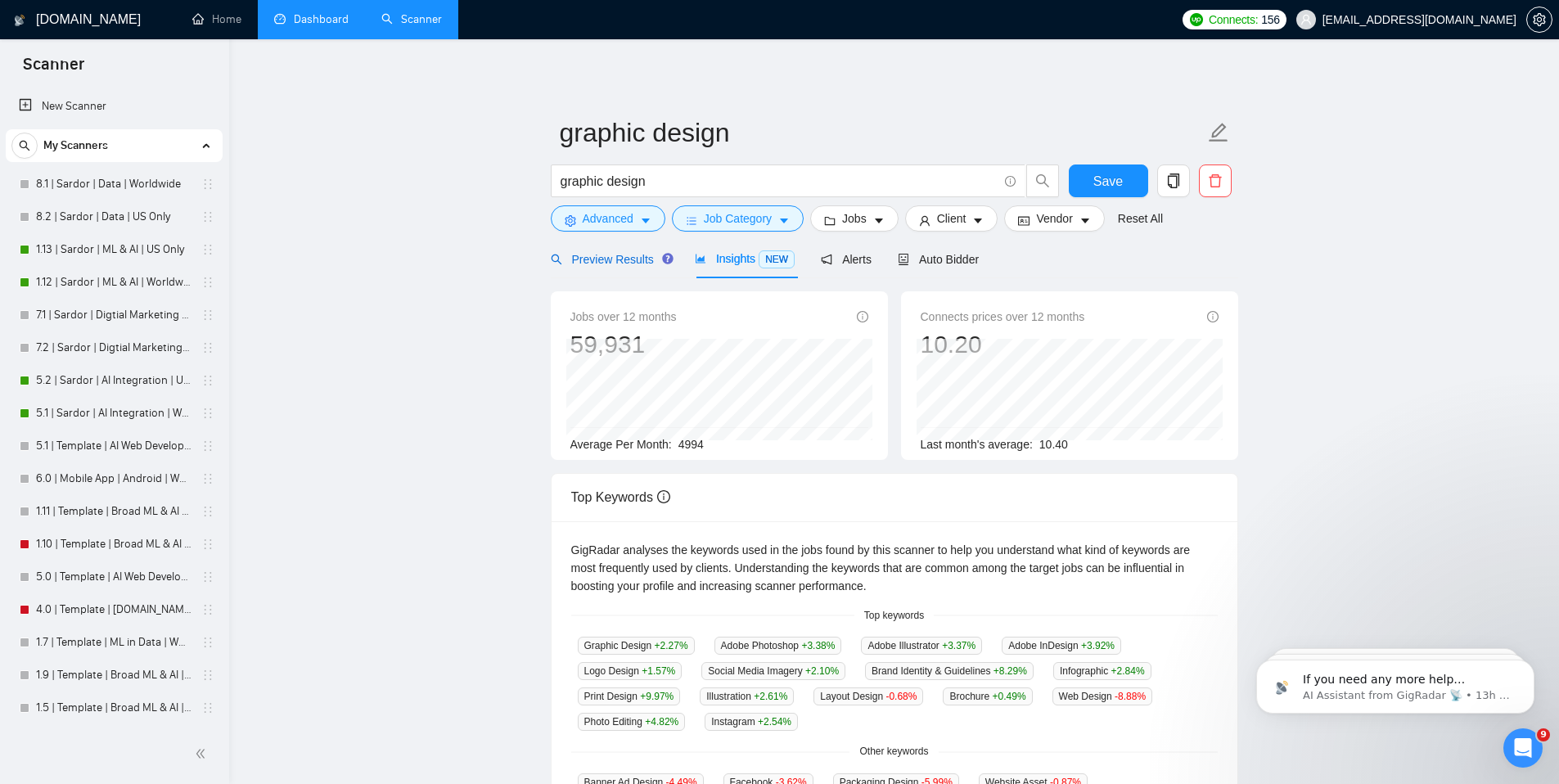
click at [623, 259] on span "Preview Results" at bounding box center [609, 259] width 118 height 14
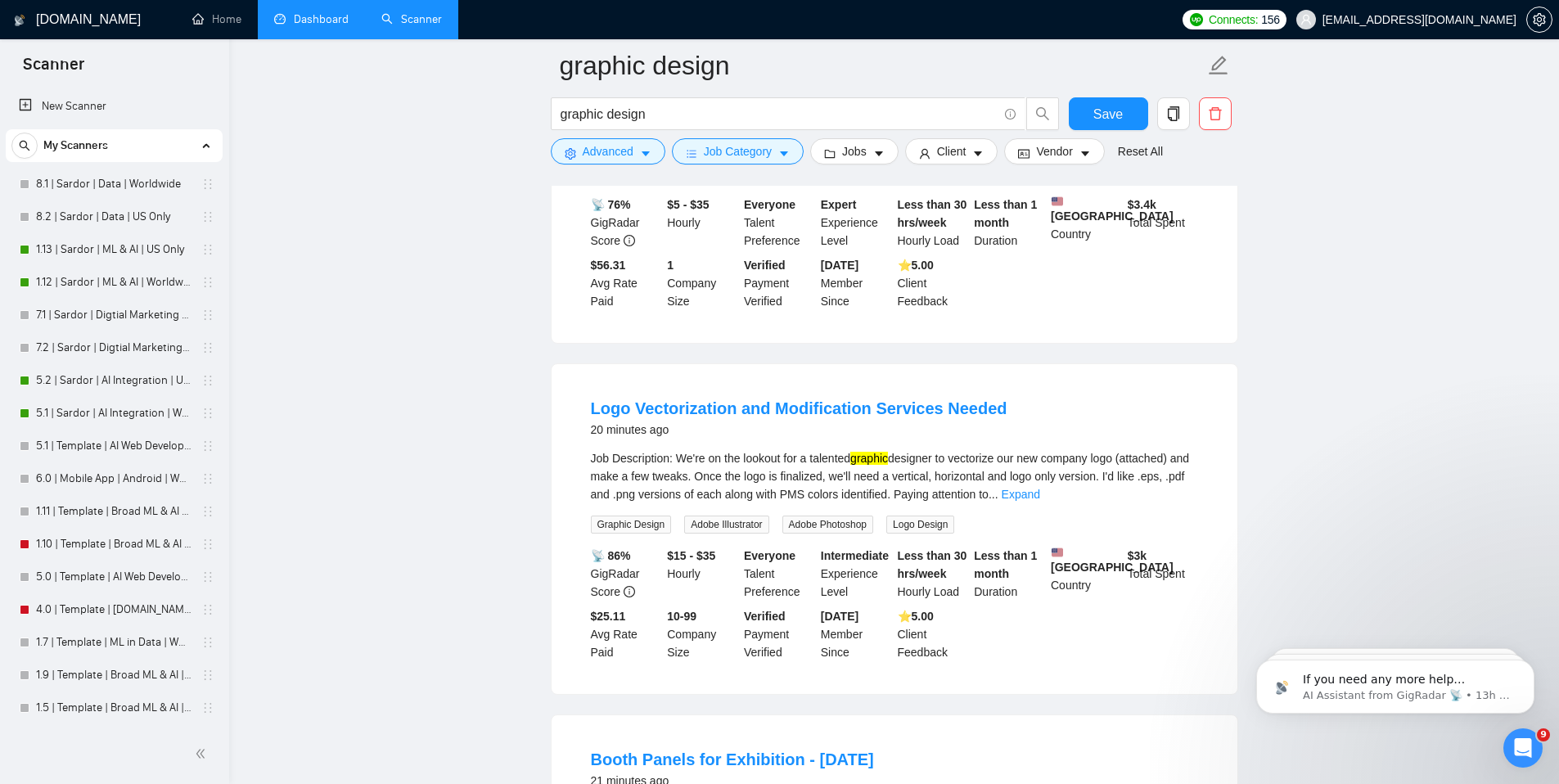
scroll to position [1428, 0]
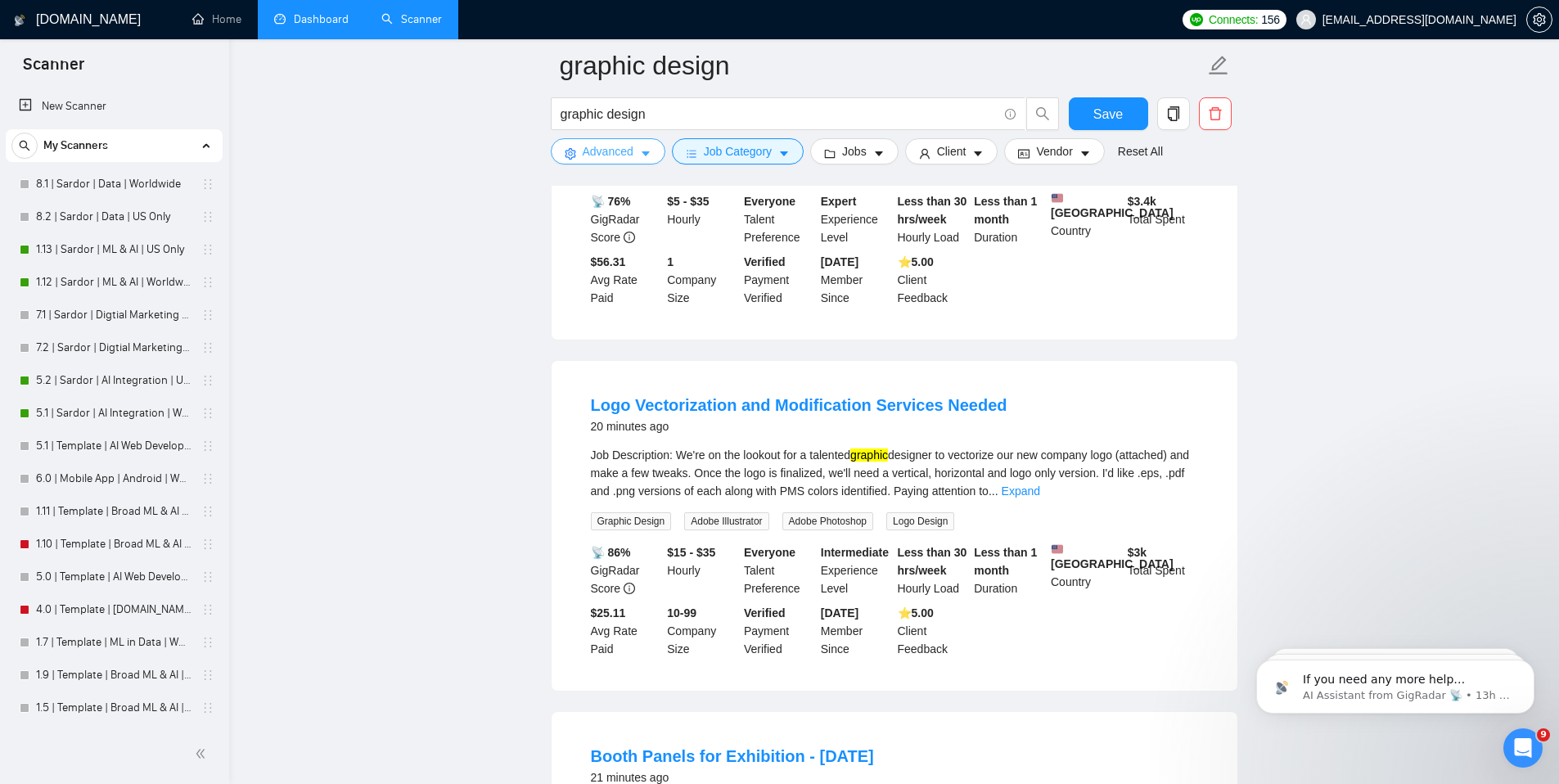
click at [645, 154] on icon "caret-down" at bounding box center [645, 154] width 8 height 5
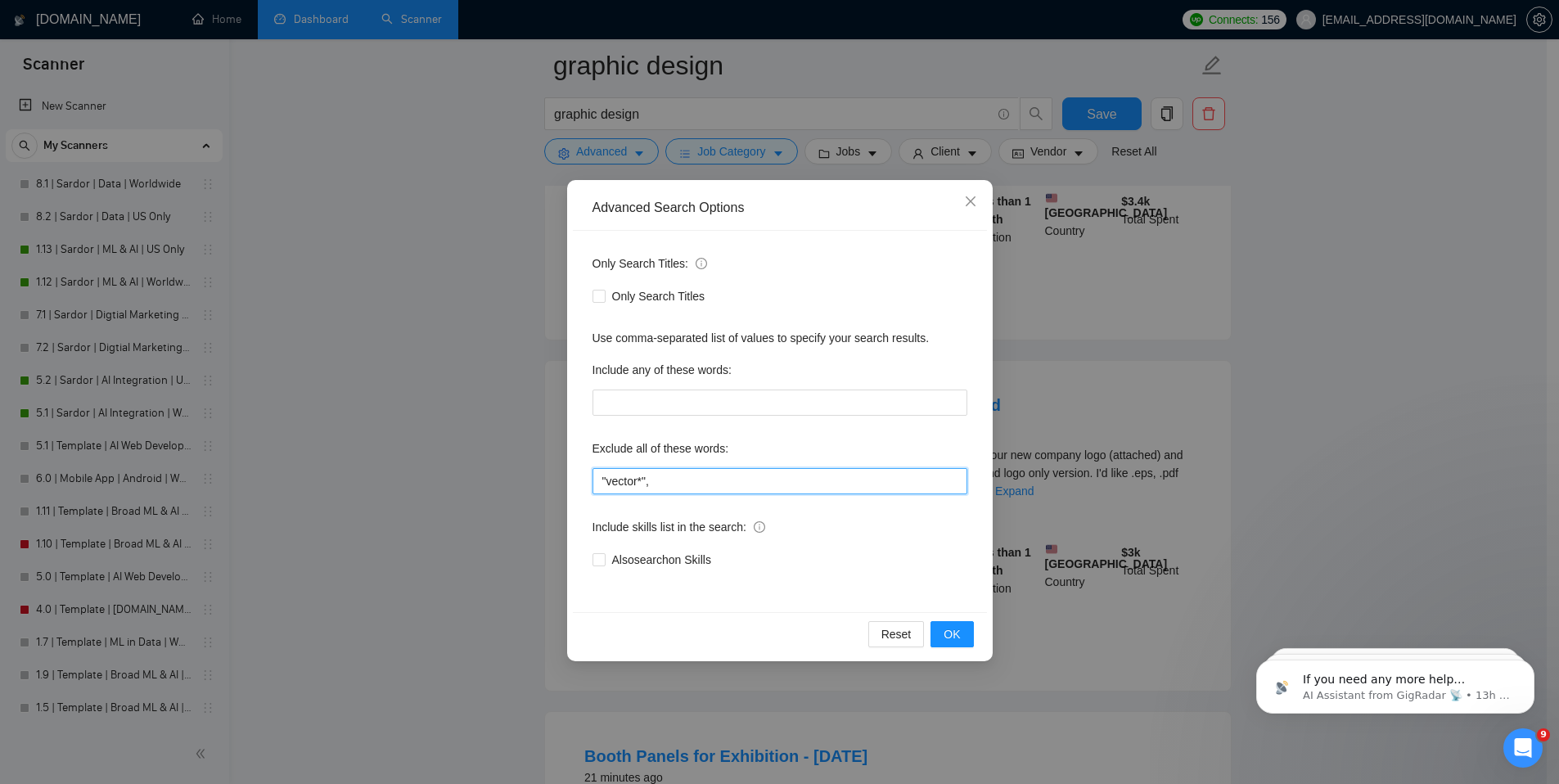
click at [652, 482] on input ""vector*"," at bounding box center [780, 481] width 374 height 26
type input "vector*,"
click at [948, 633] on span "OK" at bounding box center [951, 635] width 16 height 18
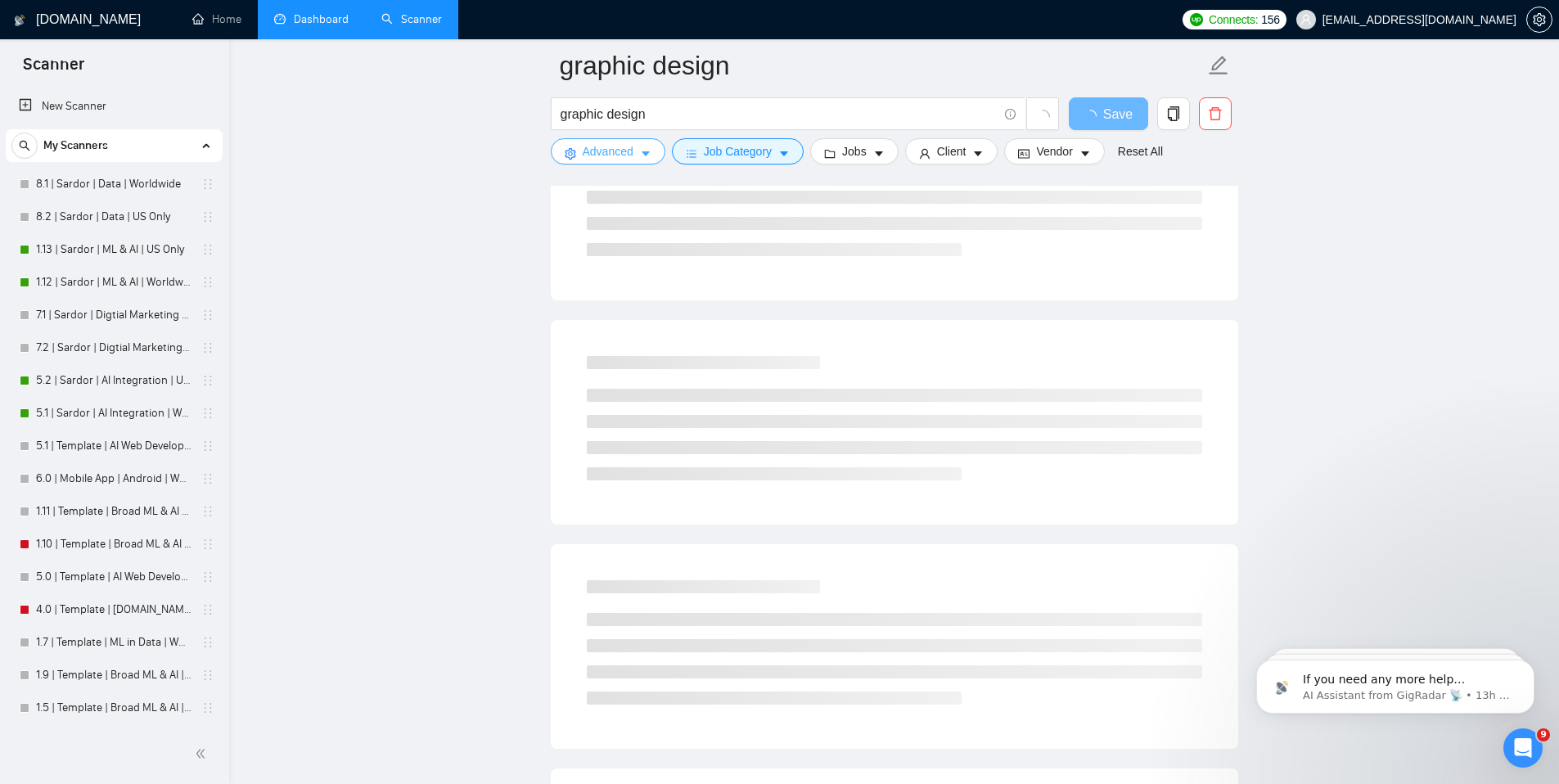
scroll to position [0, 0]
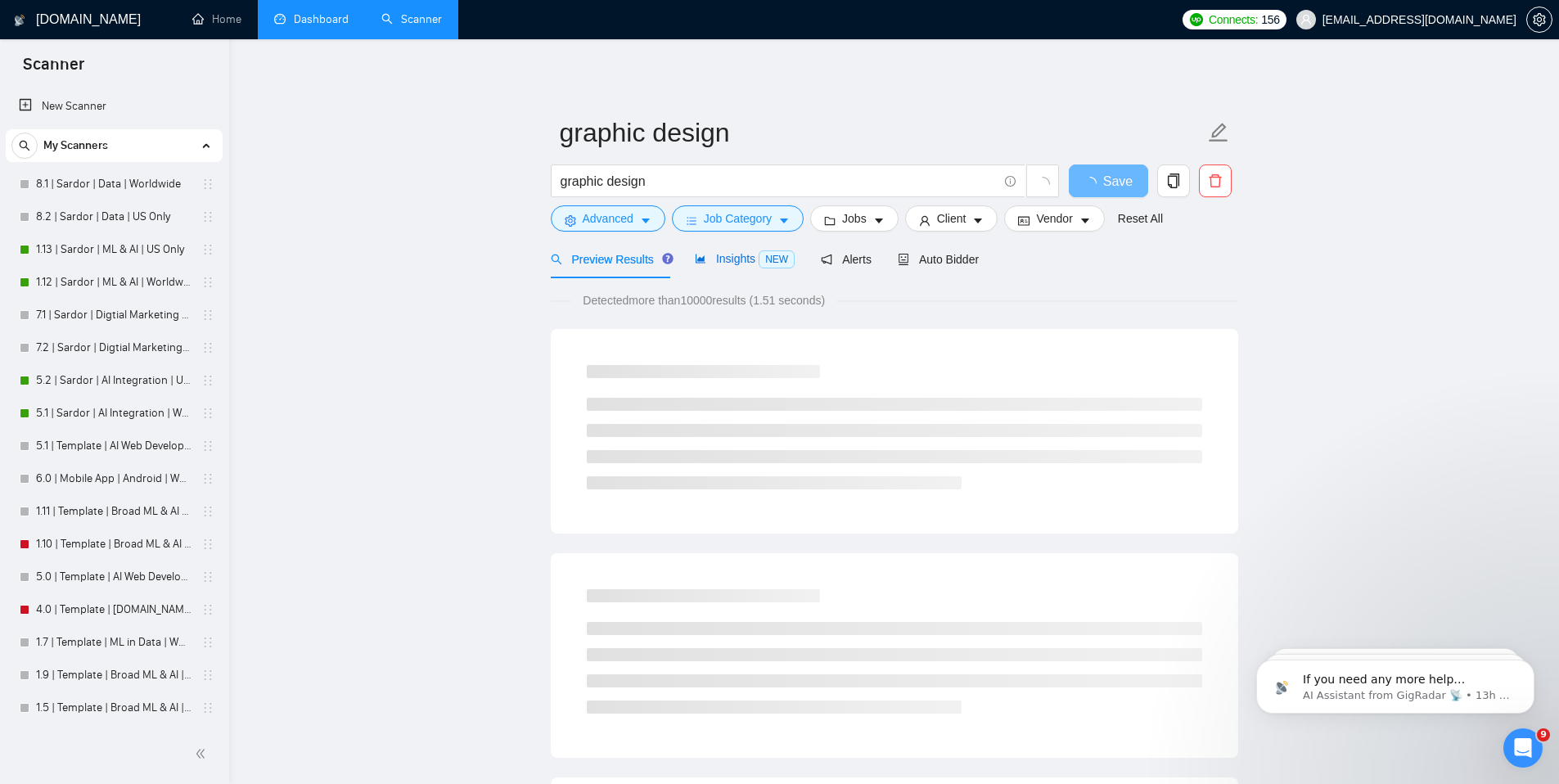
click at [734, 253] on span "Insights NEW" at bounding box center [744, 258] width 100 height 14
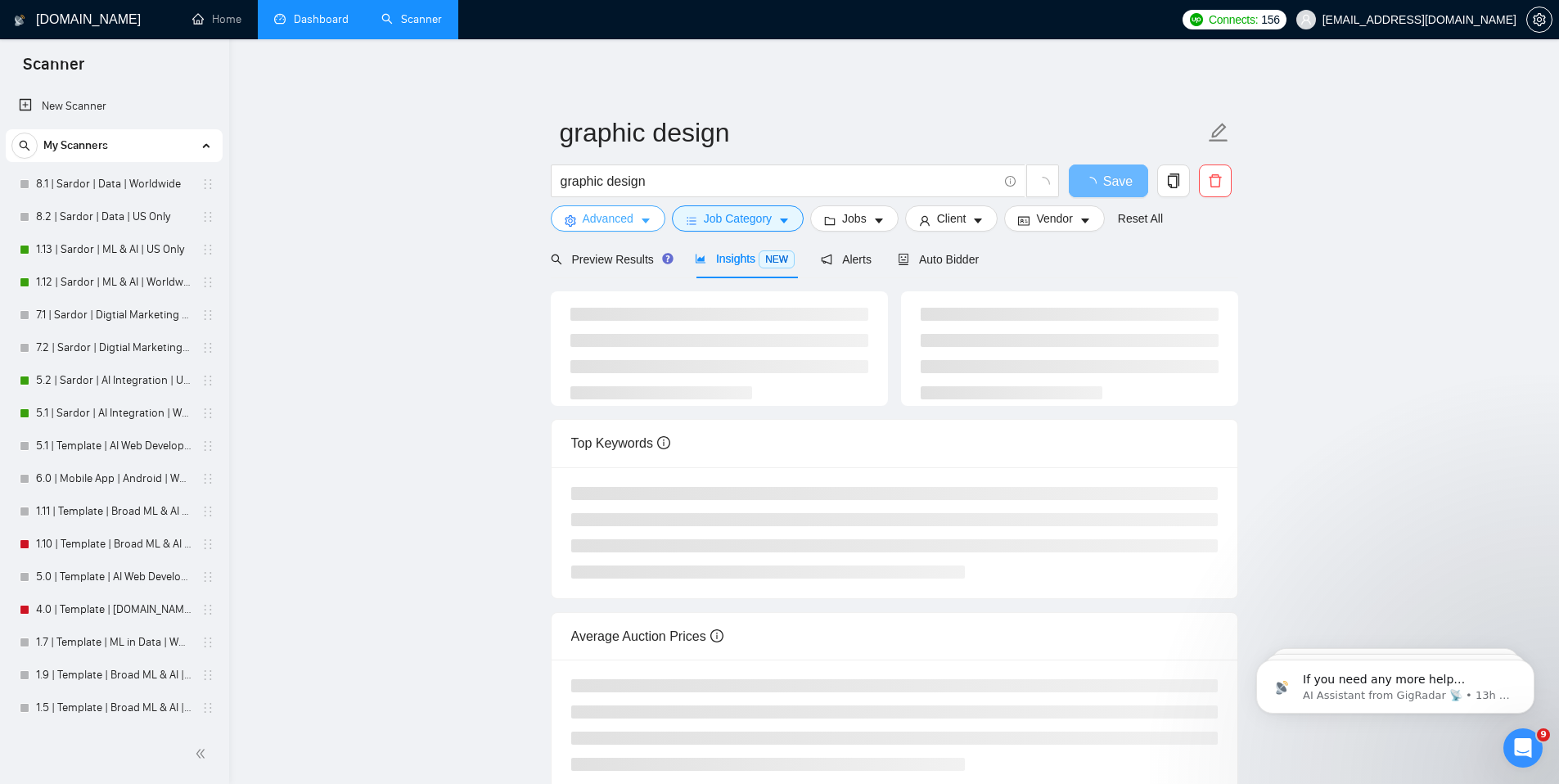
click at [639, 215] on button "Advanced" at bounding box center [608, 218] width 114 height 26
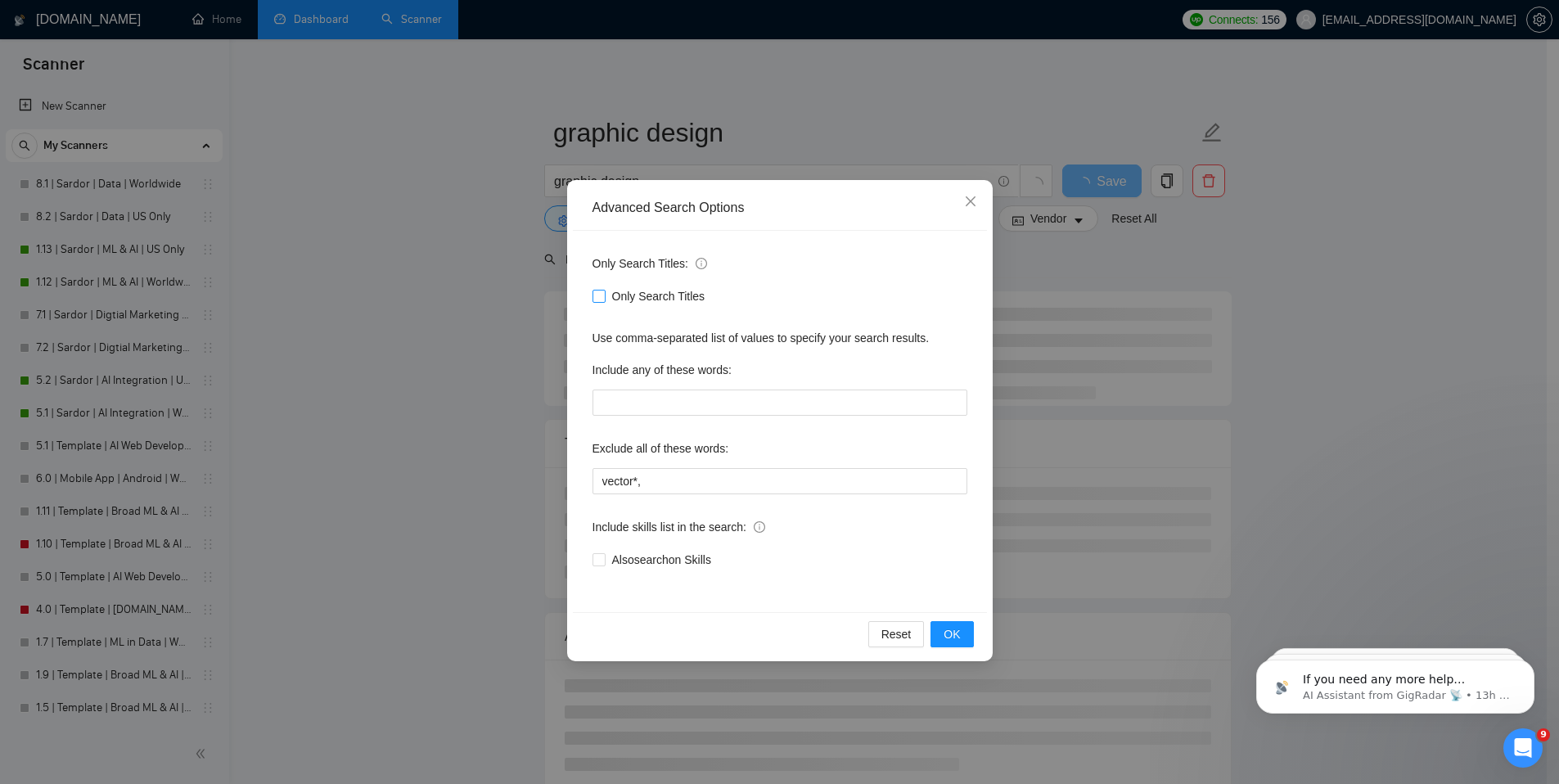
click at [602, 297] on input "Only Search Titles" at bounding box center [598, 295] width 12 height 12
checkbox input "true"
click at [938, 637] on button "OK" at bounding box center [951, 634] width 42 height 26
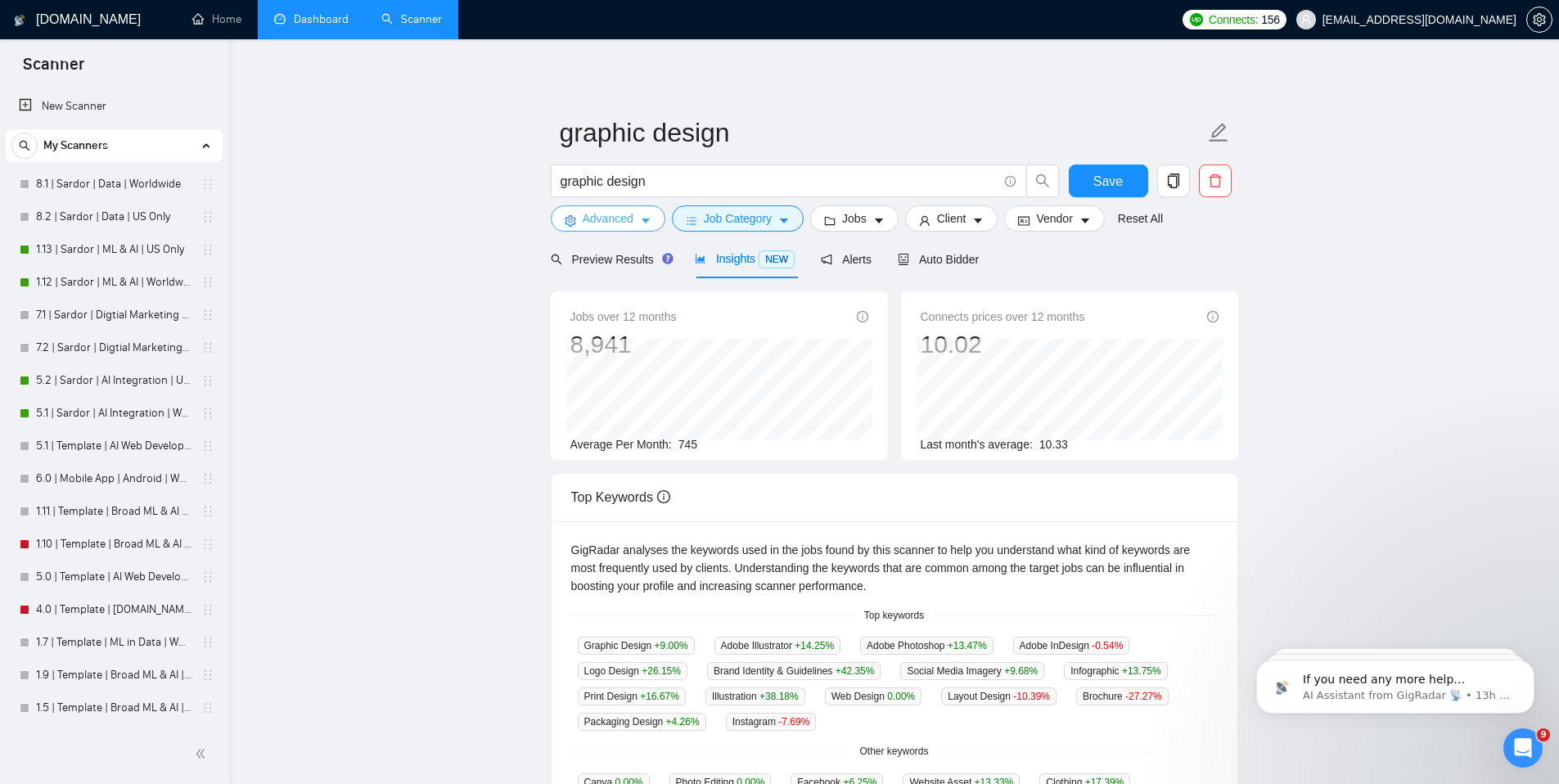
click at [626, 224] on span "Advanced" at bounding box center [608, 219] width 50 height 18
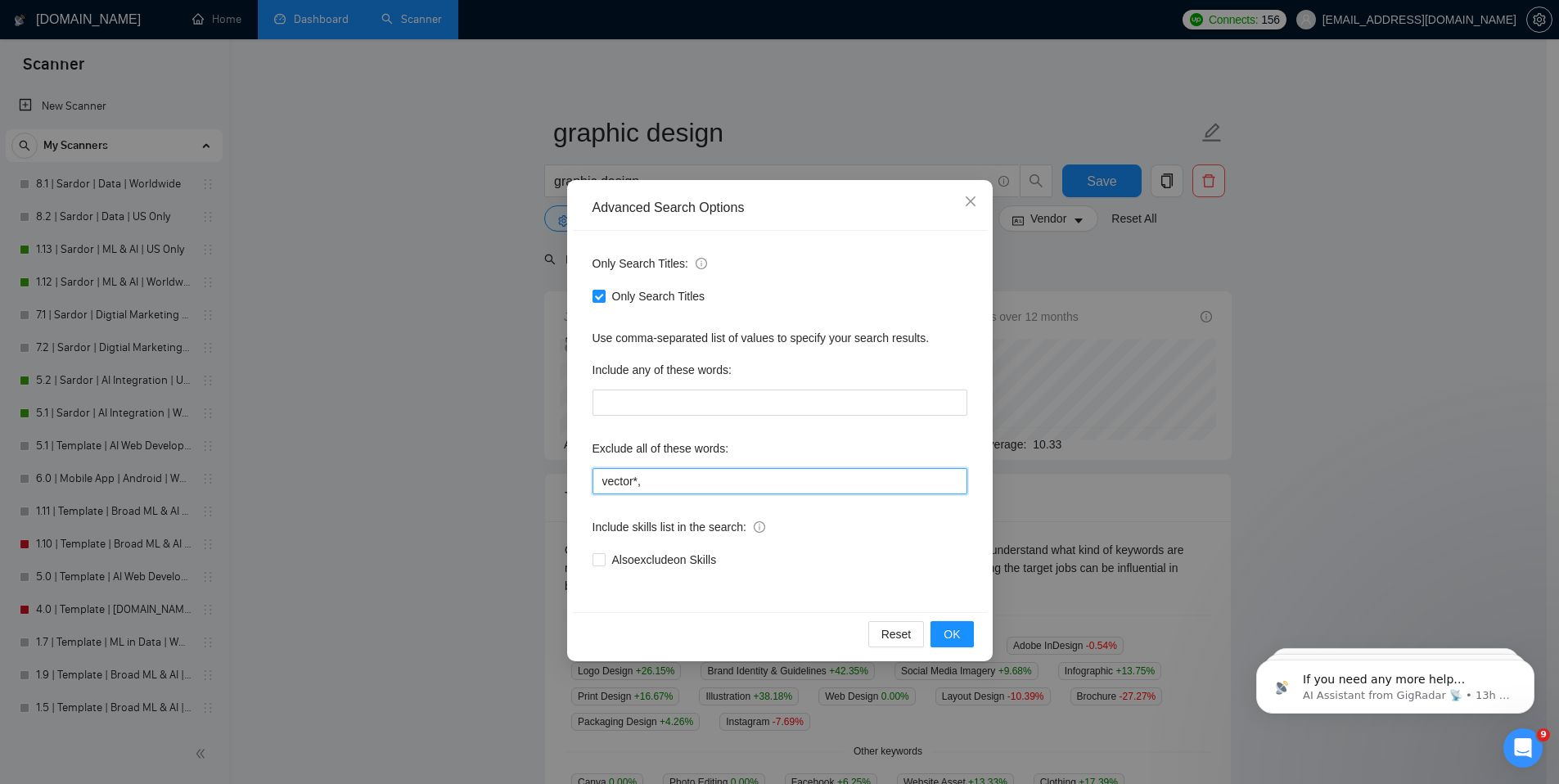
click at [650, 486] on input "vector*," at bounding box center [780, 481] width 374 height 26
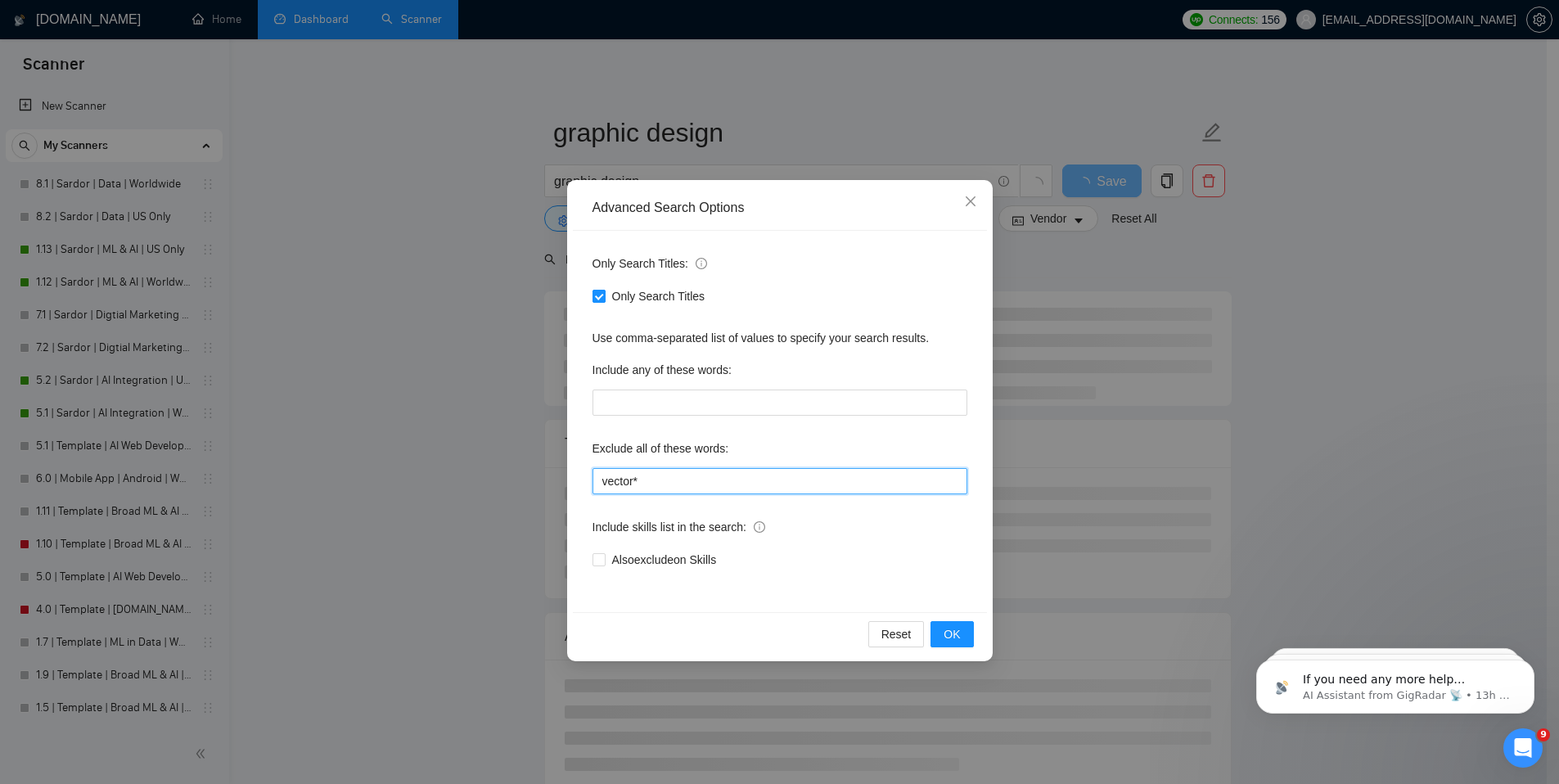
type input "vector*"
click at [599, 301] on input "Only Search Titles" at bounding box center [598, 295] width 12 height 12
checkbox input "false"
click at [960, 636] on button "OK" at bounding box center [951, 634] width 42 height 26
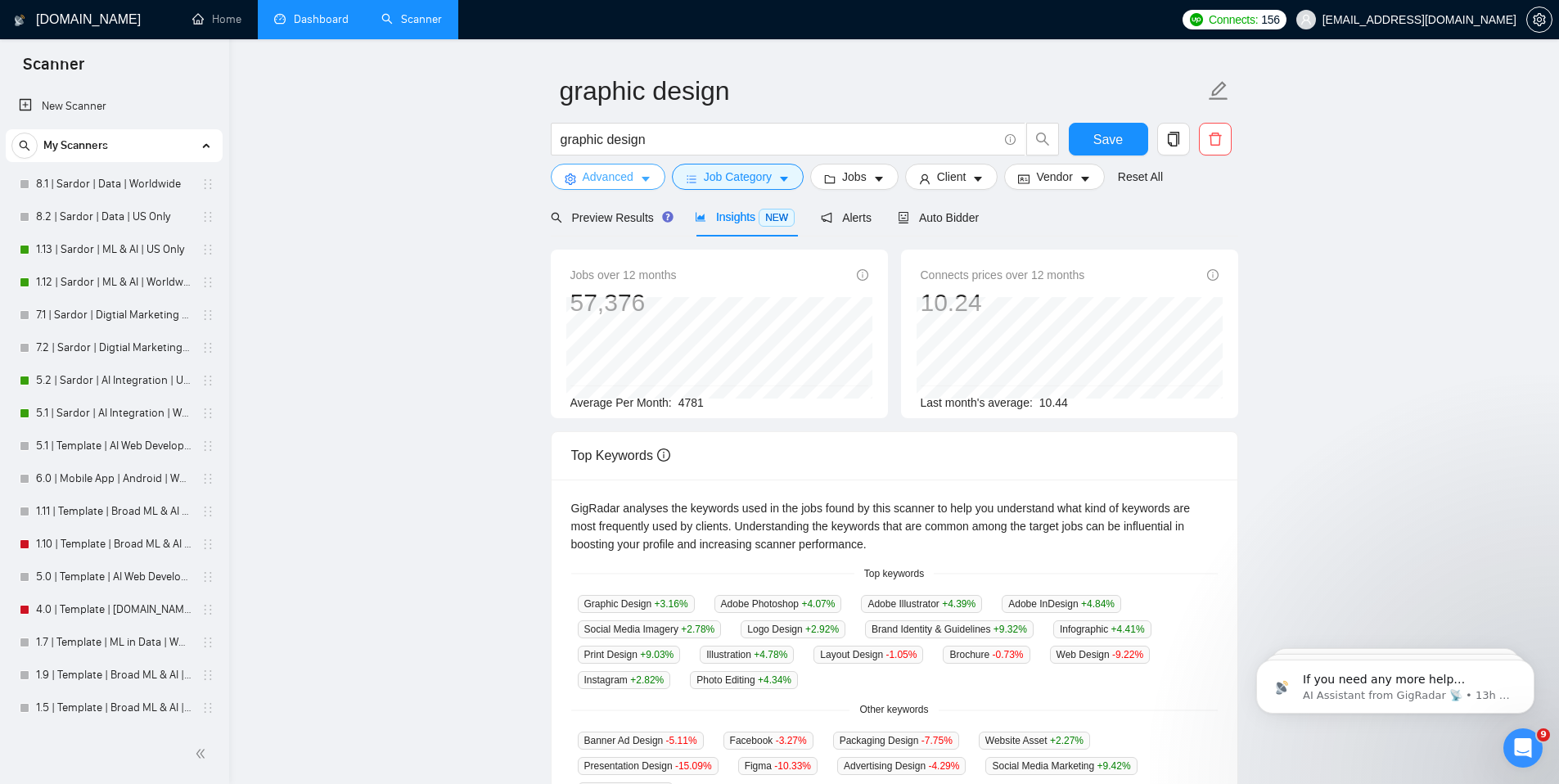
scroll to position [43, 0]
click at [631, 216] on span "Preview Results" at bounding box center [609, 216] width 118 height 14
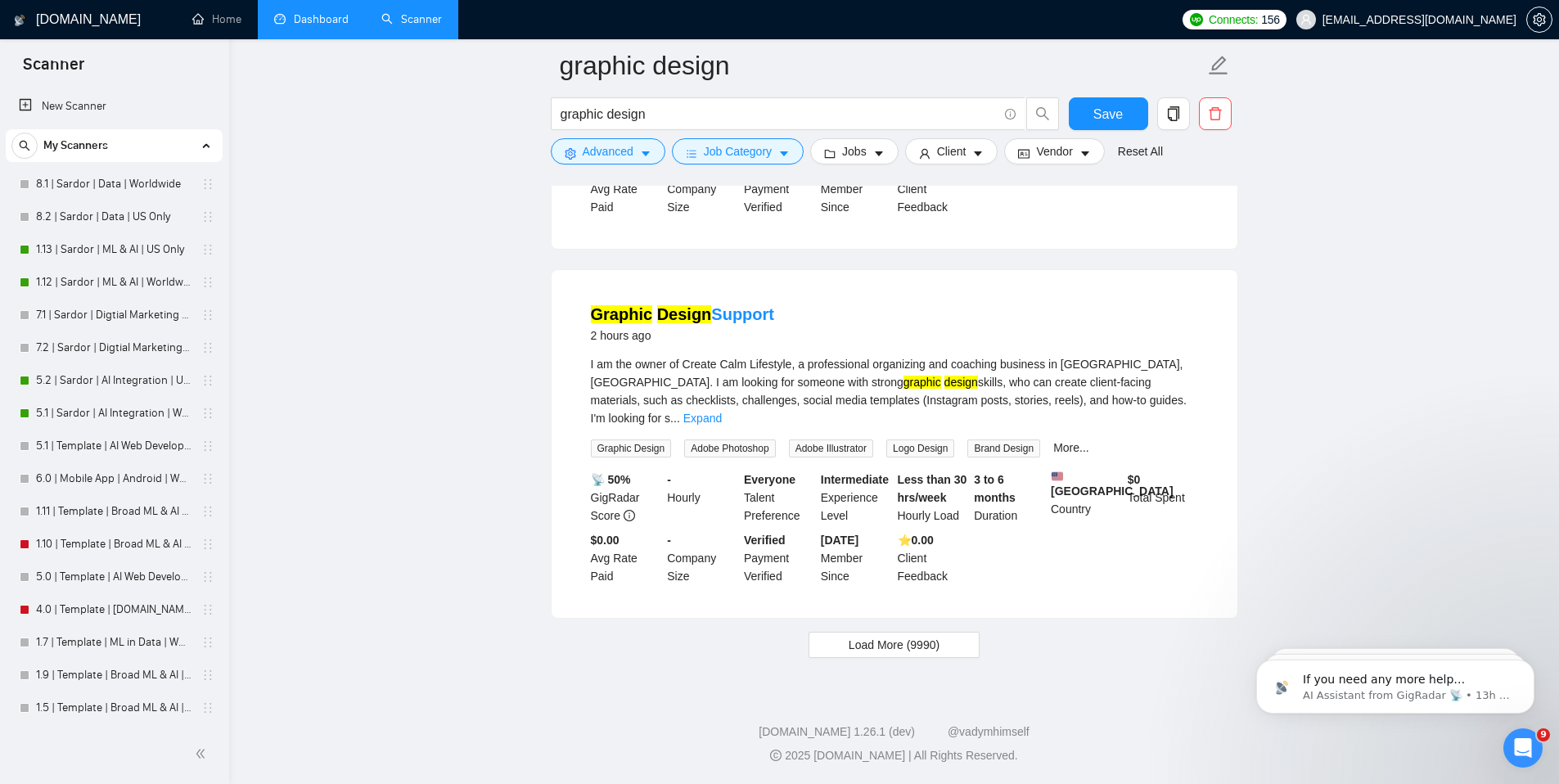
scroll to position [3318, 0]
click at [937, 639] on span "Load More (9990)" at bounding box center [894, 644] width 91 height 18
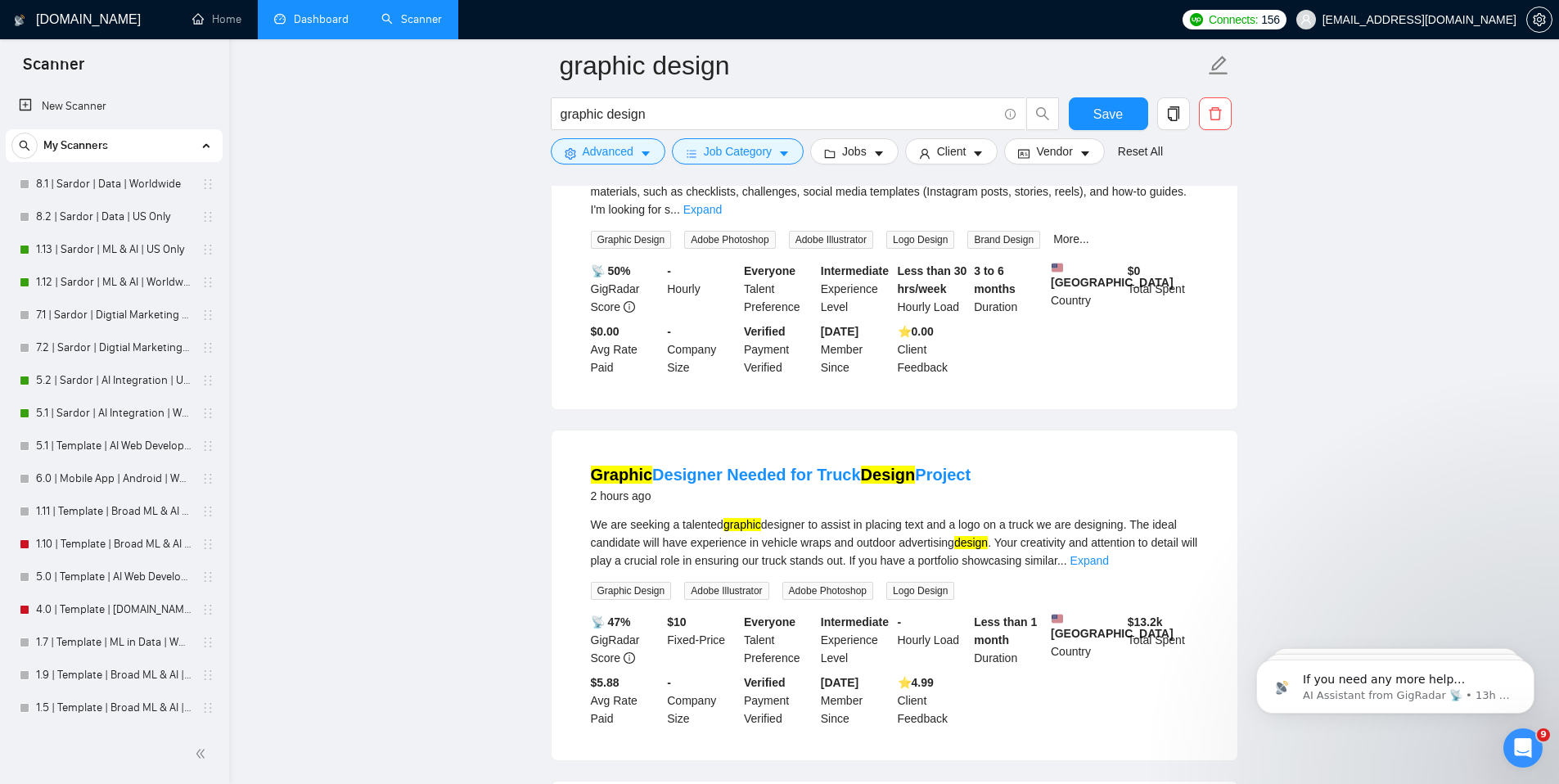
scroll to position [3578, 0]
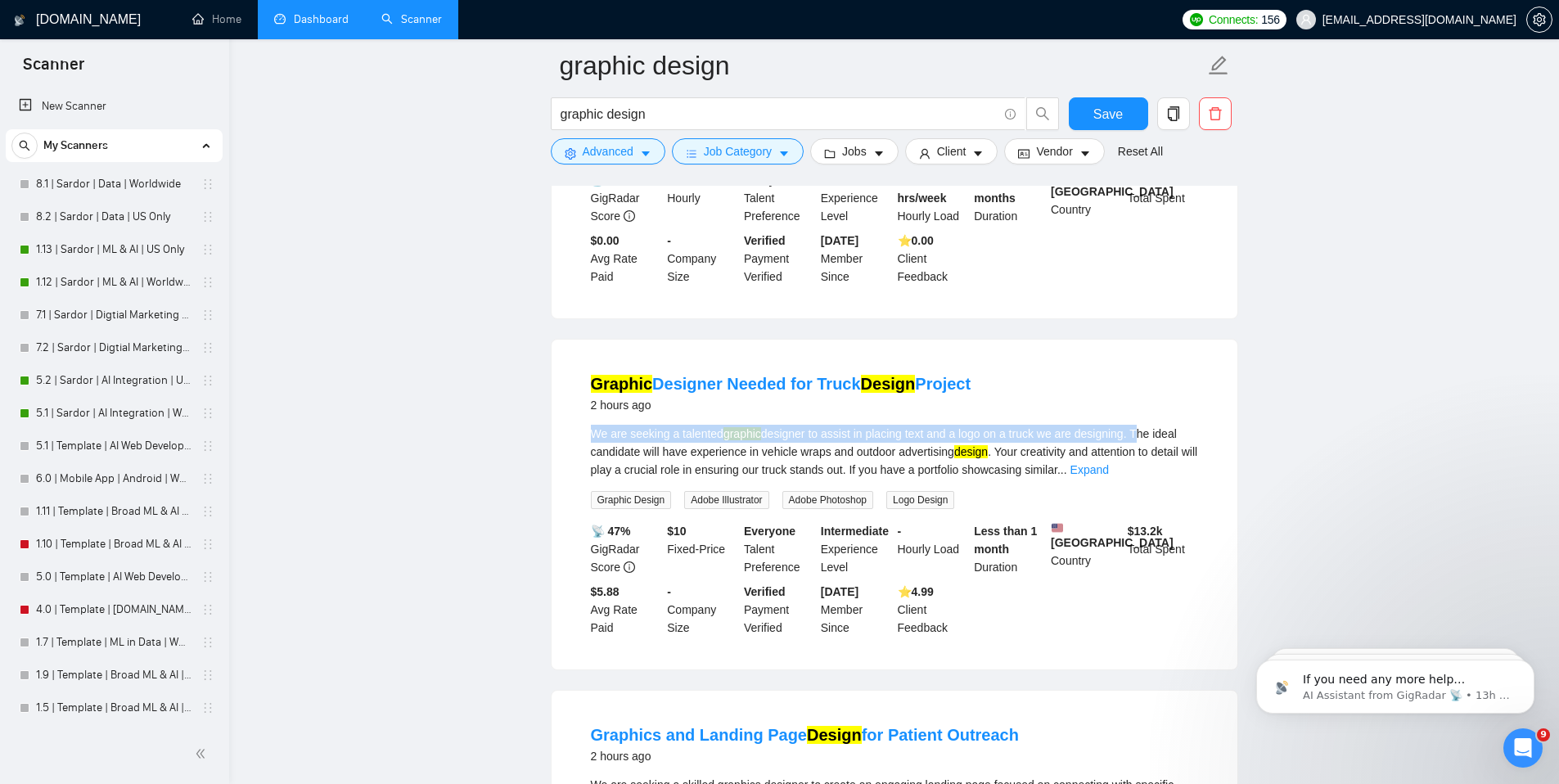
drag, startPoint x: 592, startPoint y: 473, endPoint x: 1158, endPoint y: 478, distance: 566.0
click at [1158, 478] on div "We are seeking a talented graphic designer to assist in placing text and a logo…" at bounding box center [894, 452] width 608 height 54
click at [1418, 364] on main "graphic design graphic design Save Advanced Job Category Jobs Client Vendor Res…" at bounding box center [894, 187] width 1277 height 7400
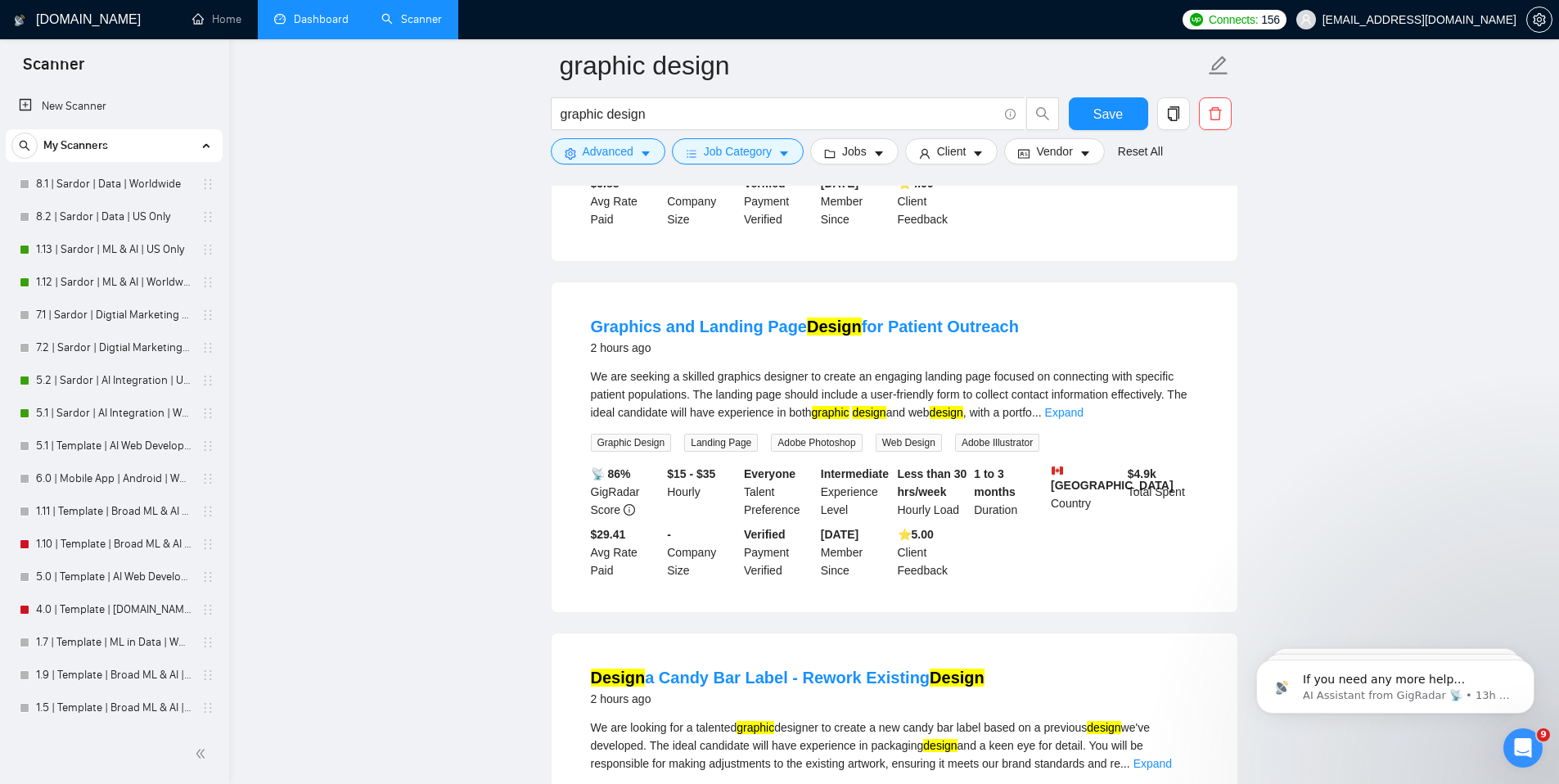
scroll to position [3989, 0]
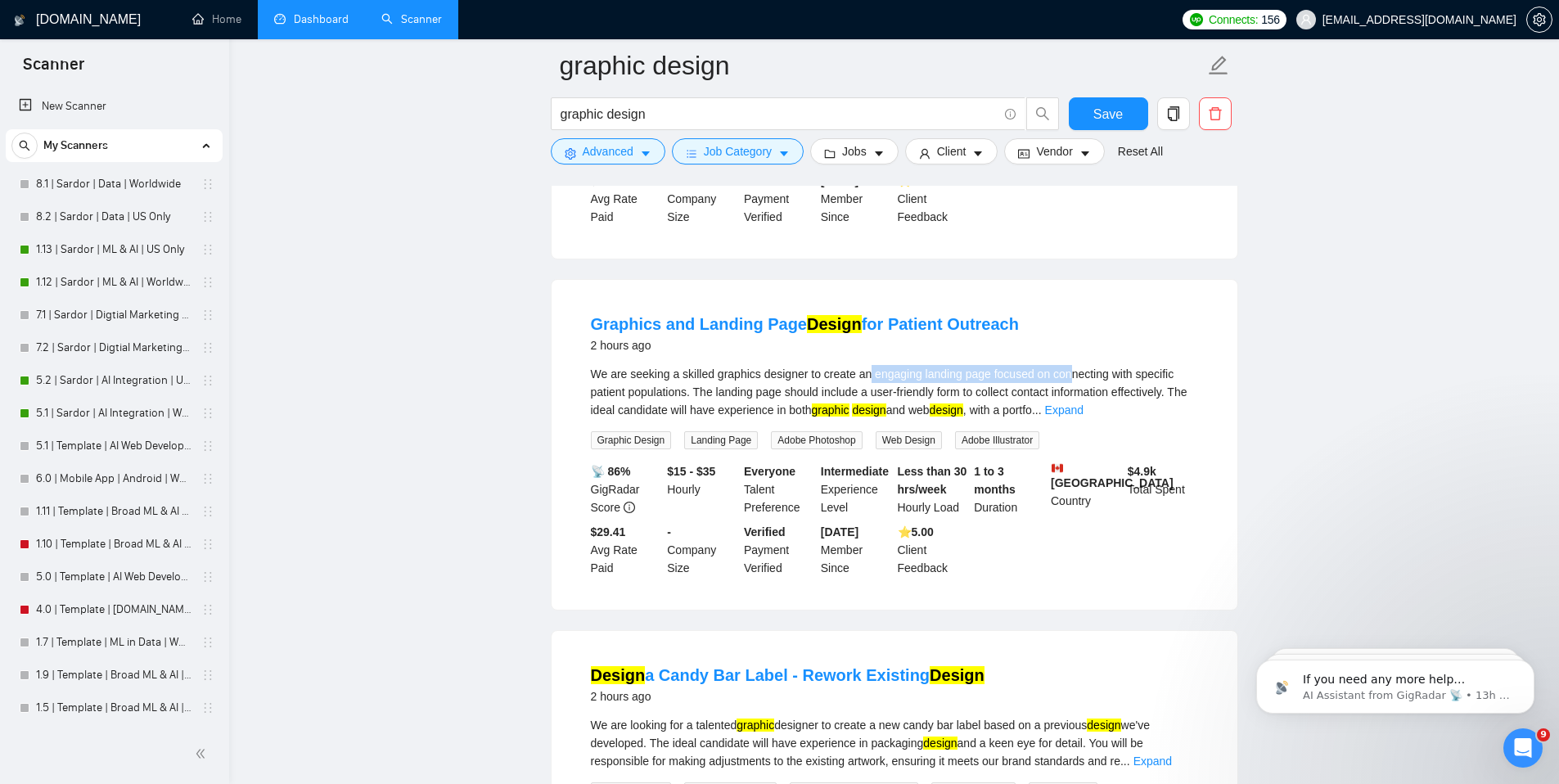
drag, startPoint x: 881, startPoint y: 428, endPoint x: 1089, endPoint y: 426, distance: 208.0
click at [1089, 419] on div "We are seeking a skilled graphics designer to create an engaging landing page f…" at bounding box center [894, 392] width 608 height 54
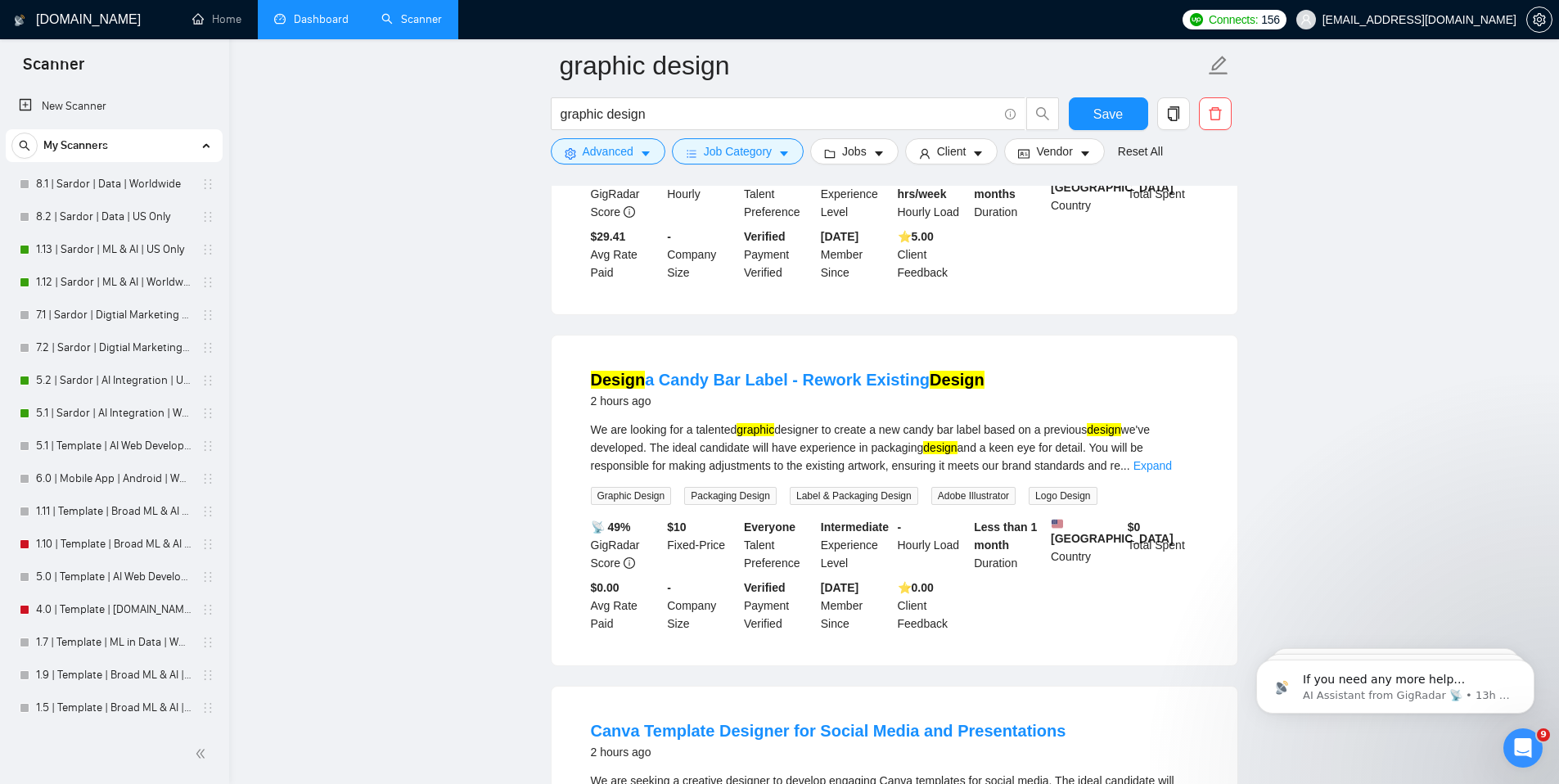
scroll to position [4285, 0]
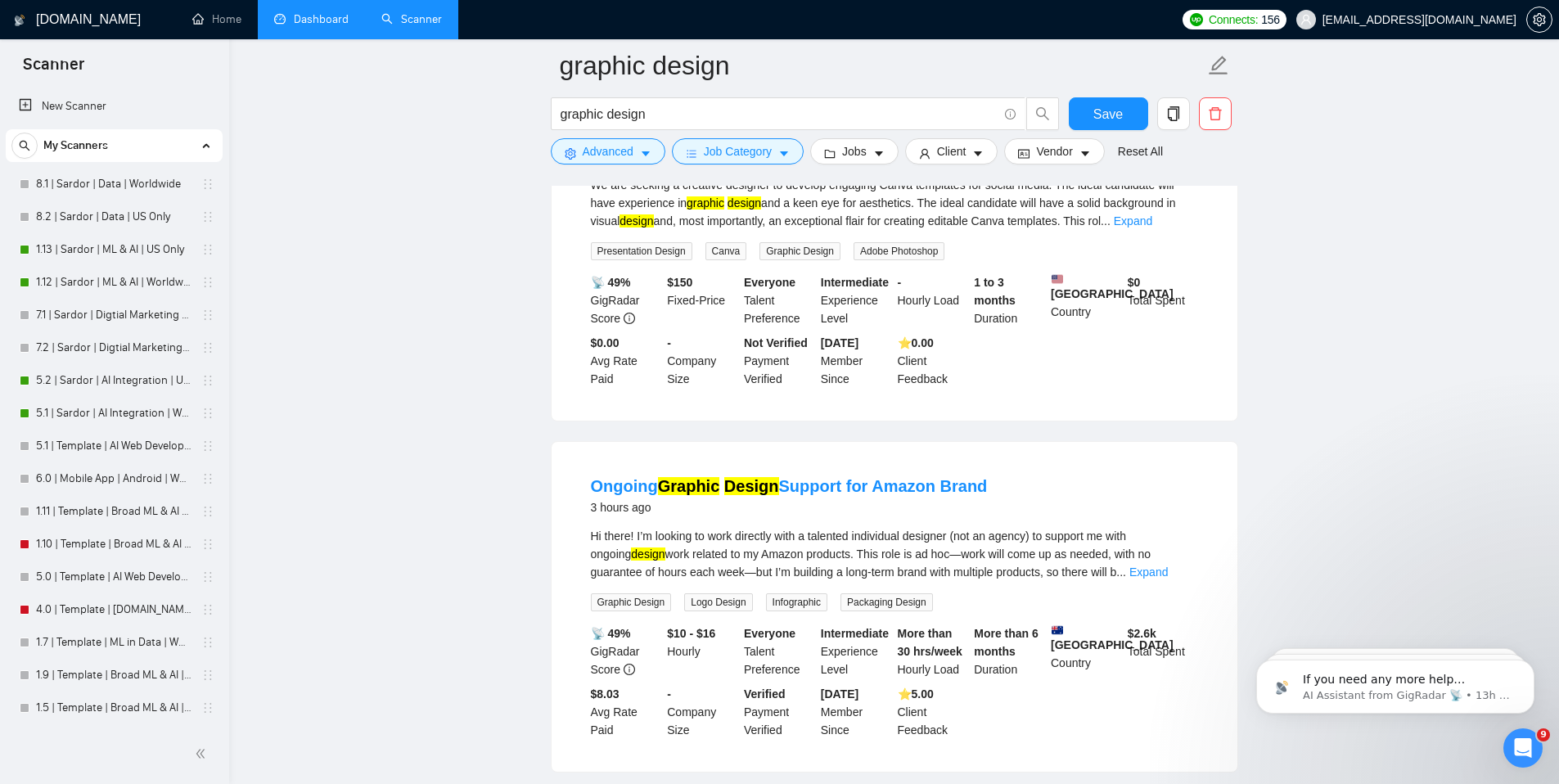
scroll to position [4881, 0]
click at [708, 109] on input "graphic design" at bounding box center [780, 113] width 437 height 21
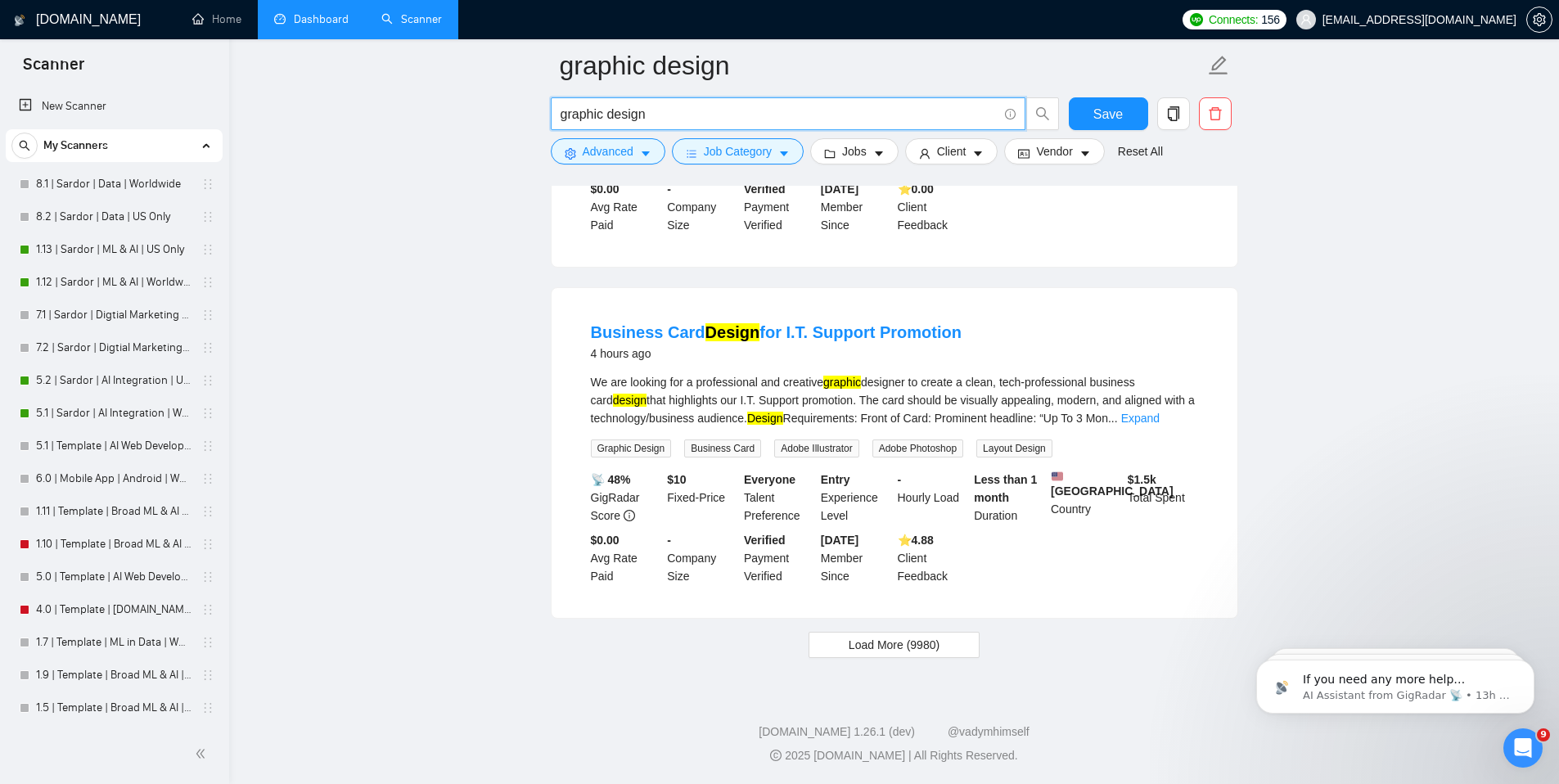
scroll to position [6856, 0]
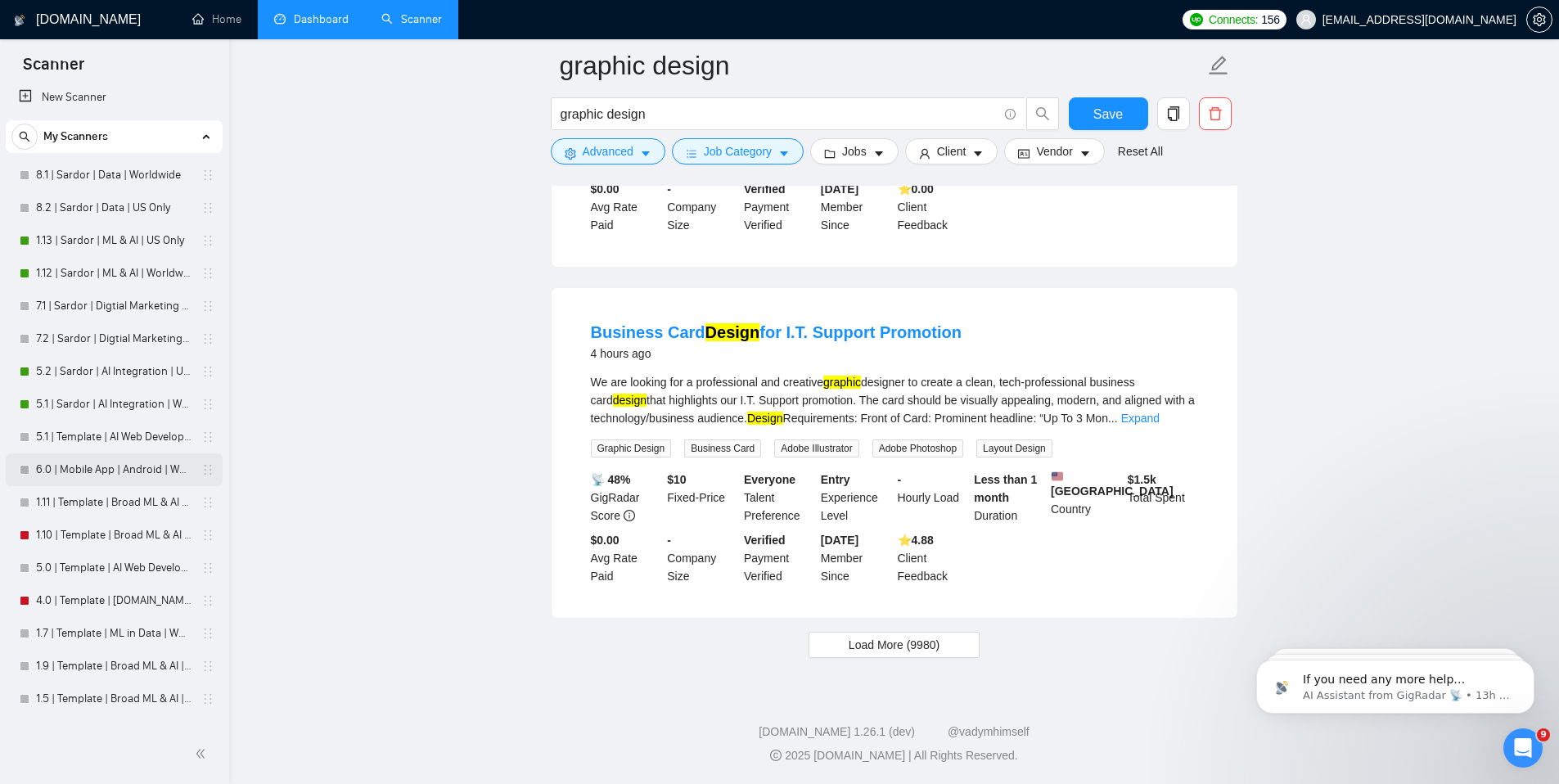
scroll to position [0, 0]
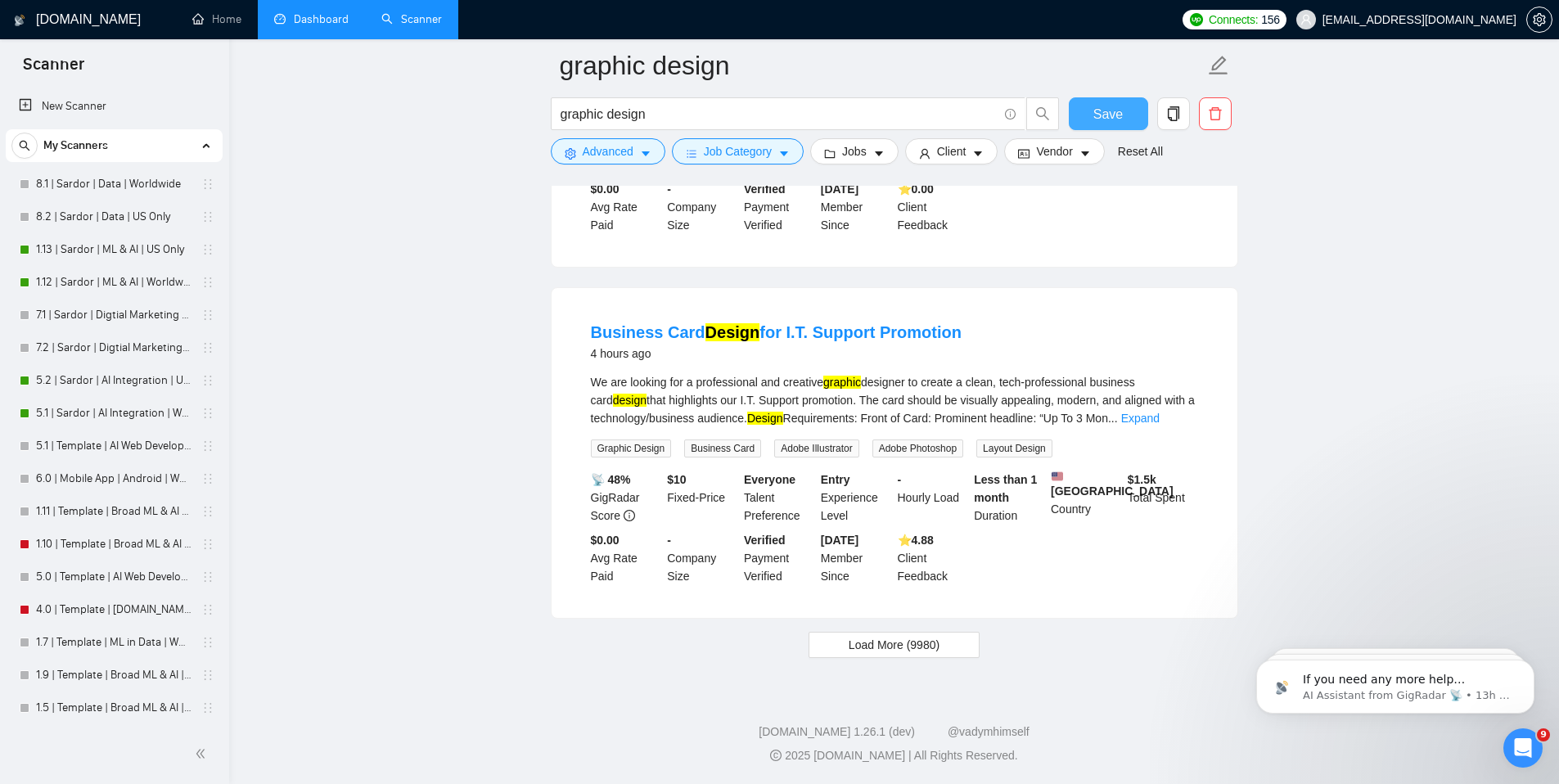
click at [1118, 119] on span "Save" at bounding box center [1108, 113] width 30 height 21
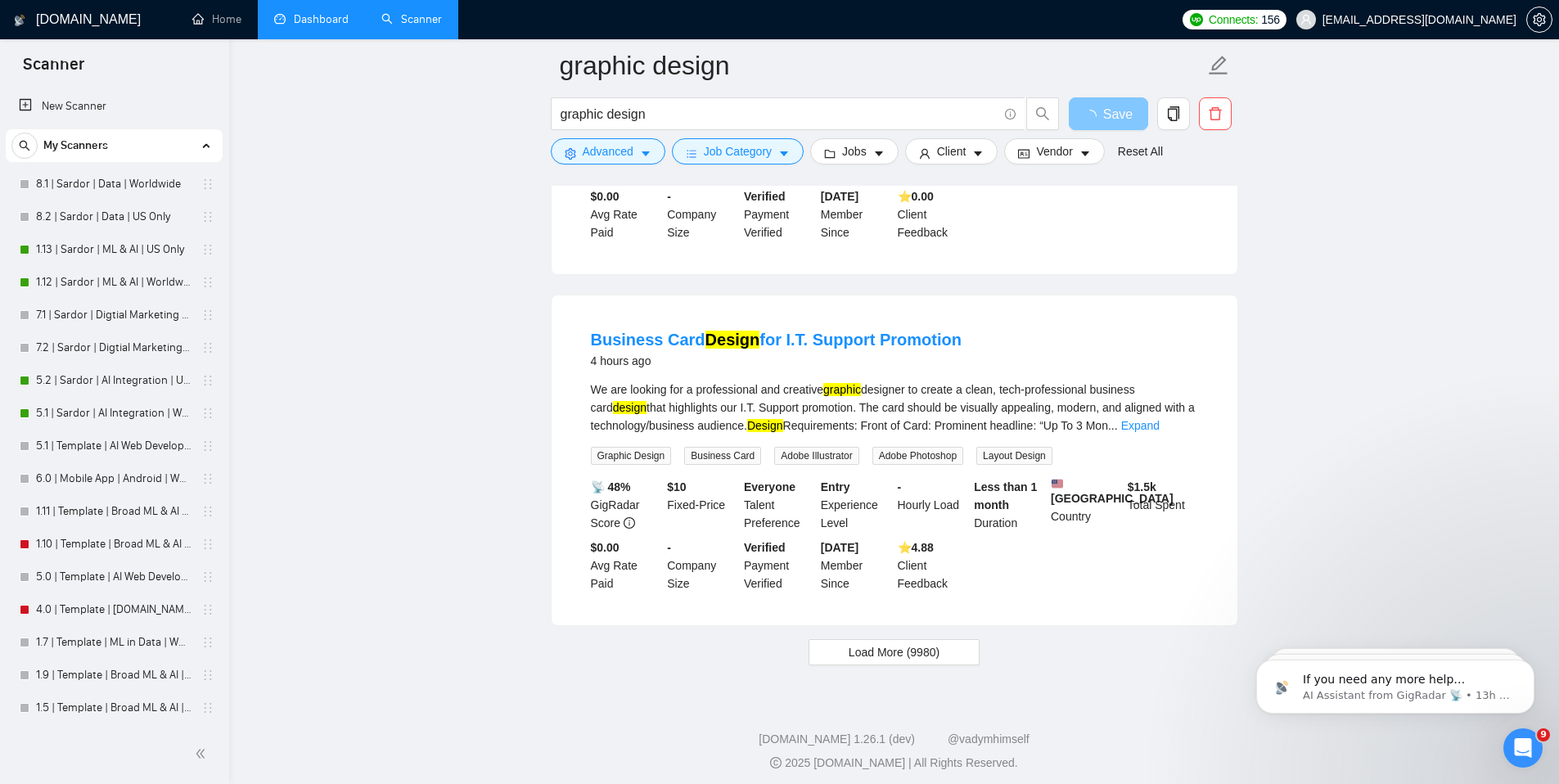
scroll to position [6115, 0]
